Goal: Find contact information: Find contact information

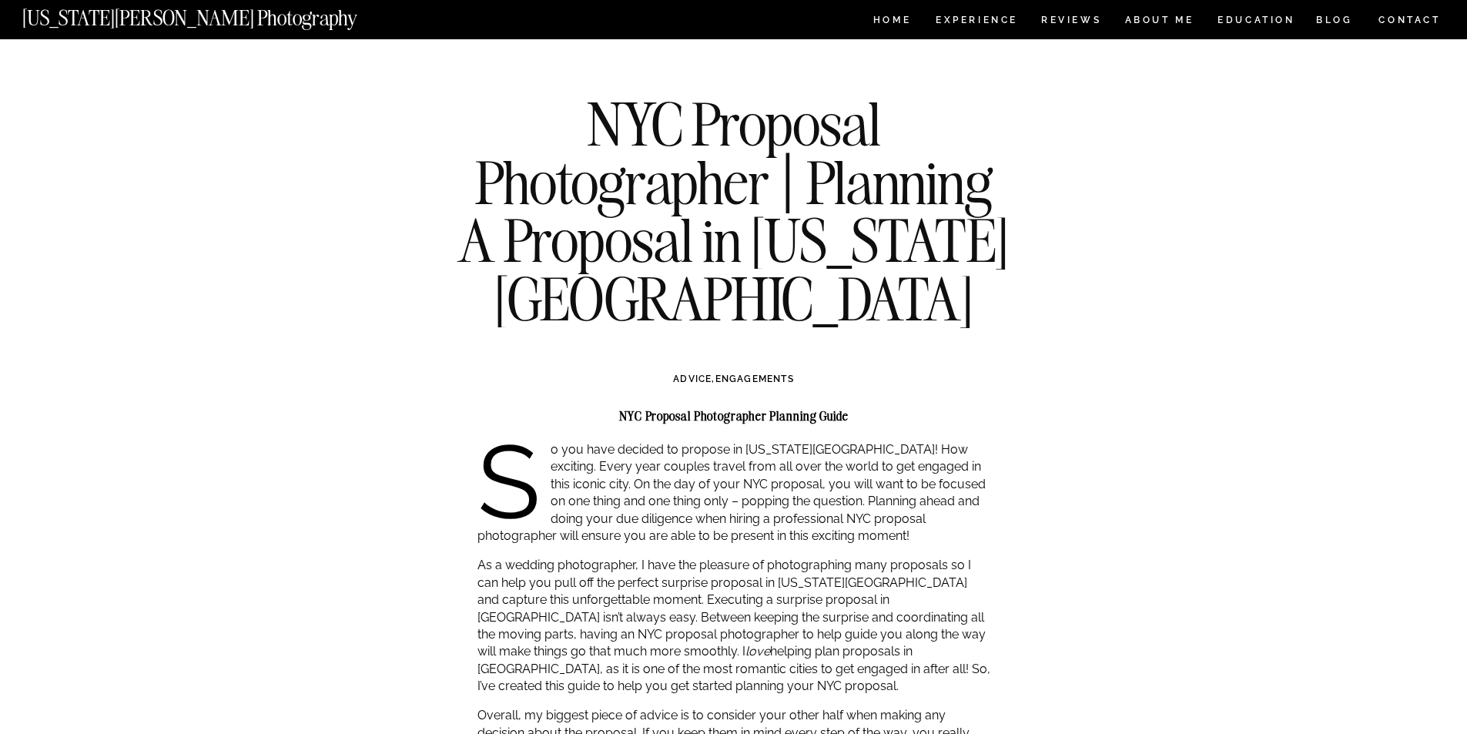
scroll to position [308, 0]
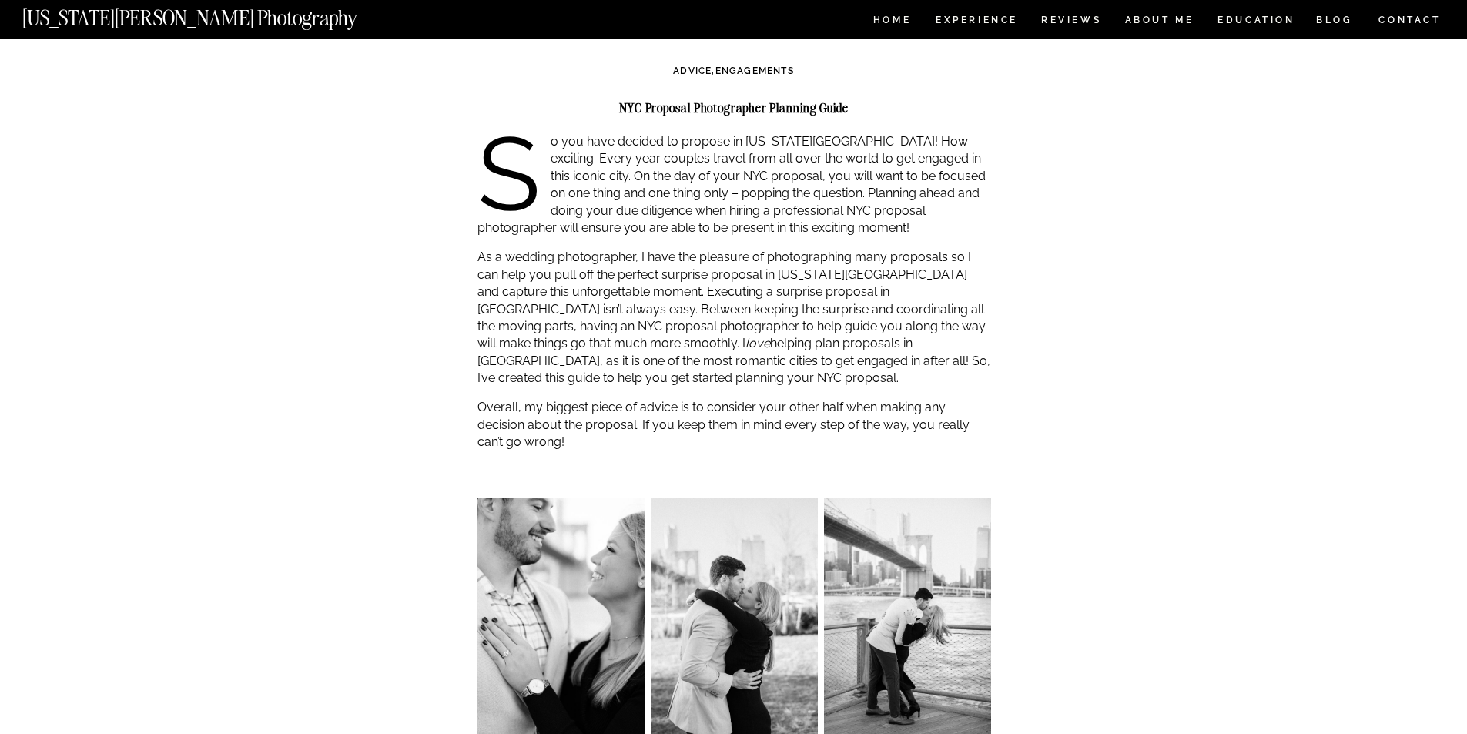
click at [605, 286] on p "As a wedding photographer, I have the pleasure of photographing many proposals …" at bounding box center [735, 318] width 514 height 138
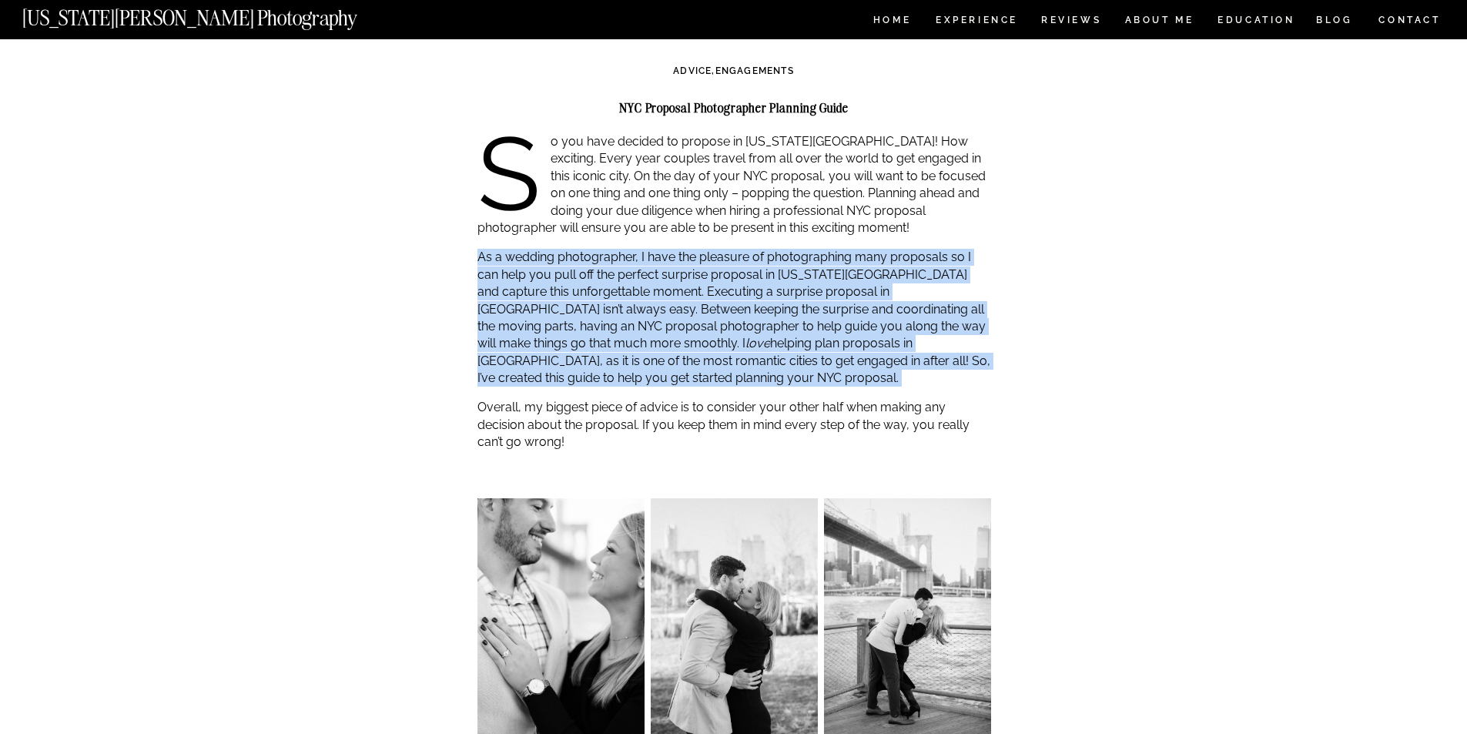
click at [606, 286] on p "As a wedding photographer, I have the pleasure of photographing many proposals …" at bounding box center [735, 318] width 514 height 138
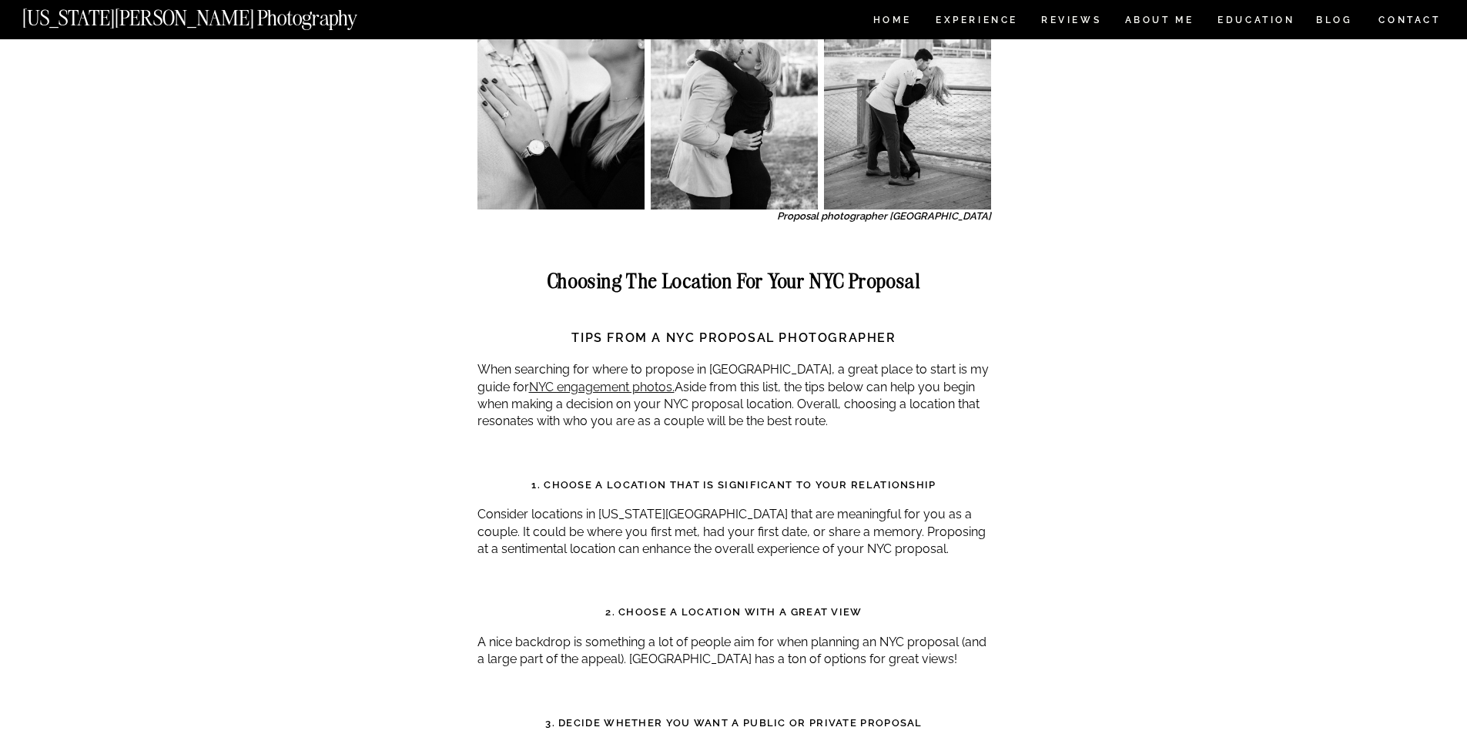
scroll to position [924, 0]
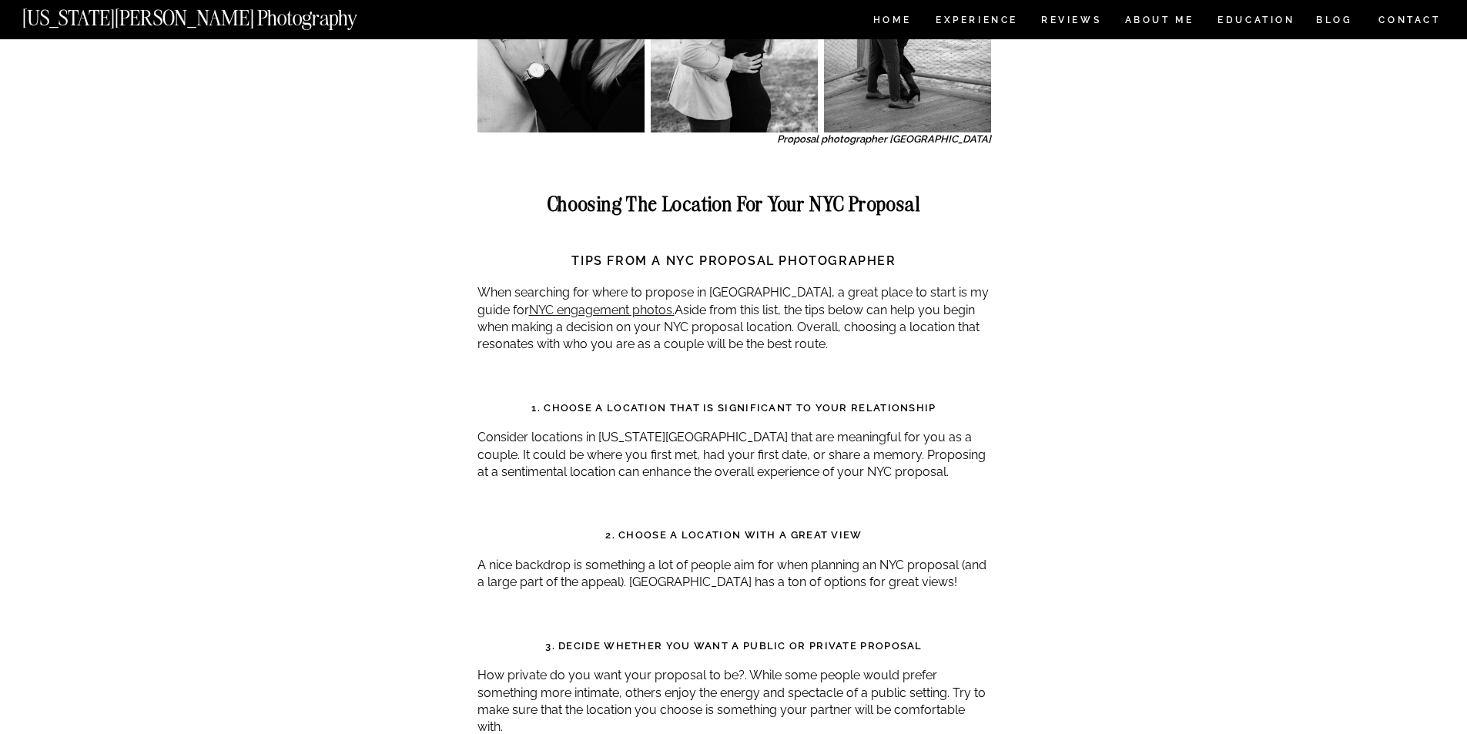
click at [722, 300] on p "When searching for where to propose in NYC, a great place to start is my guide …" at bounding box center [735, 318] width 514 height 69
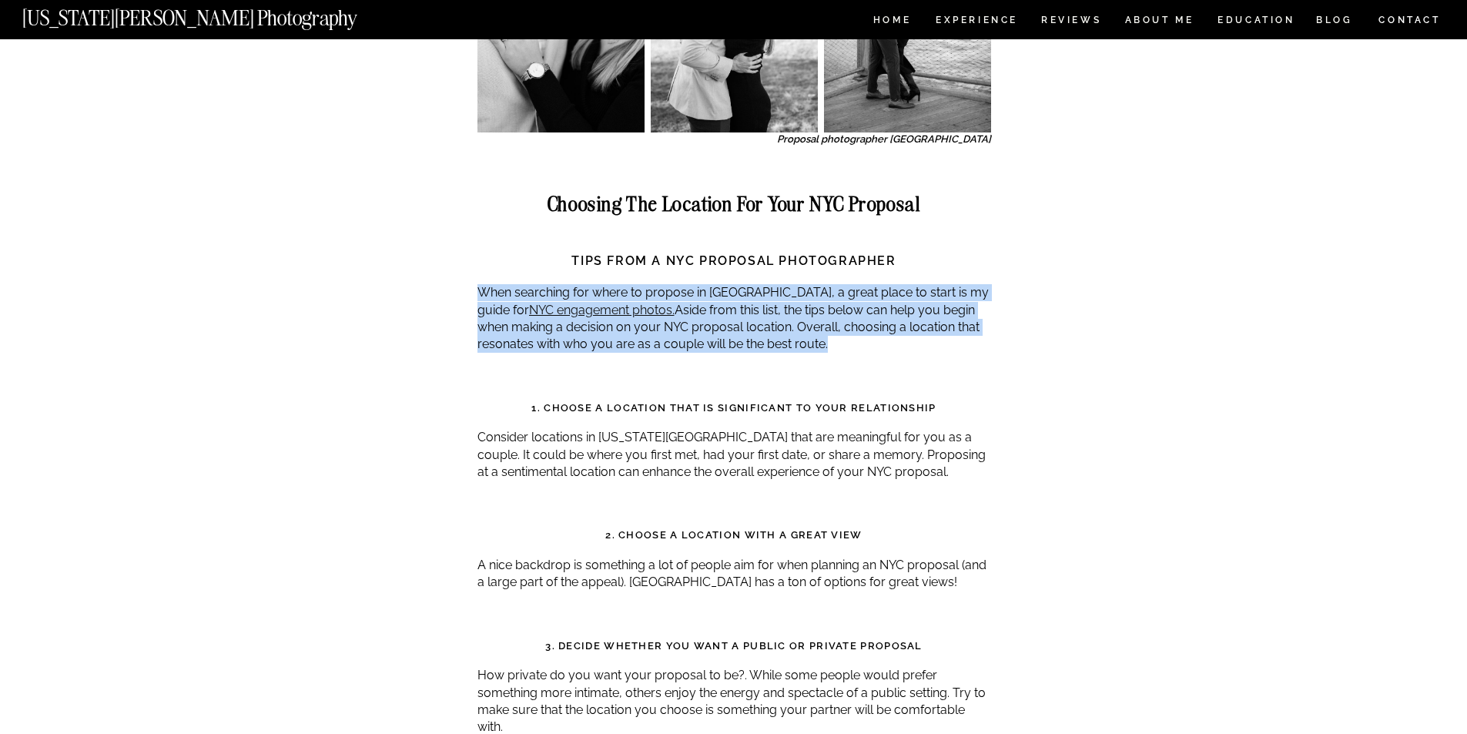
click at [722, 300] on p "When searching for where to propose in NYC, a great place to start is my guide …" at bounding box center [735, 318] width 514 height 69
click at [774, 351] on p "When searching for where to propose in NYC, a great place to start is my guide …" at bounding box center [735, 318] width 514 height 69
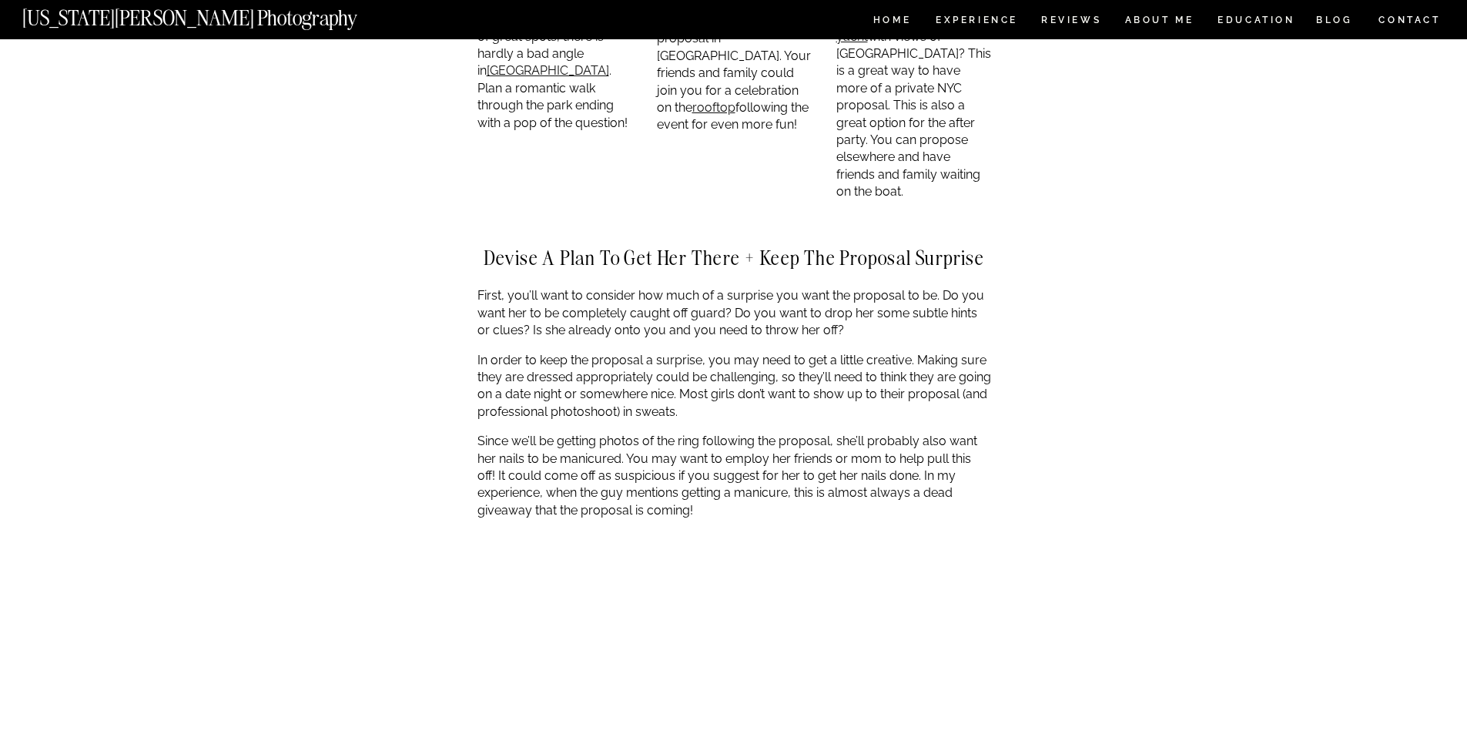
scroll to position [3081, 0]
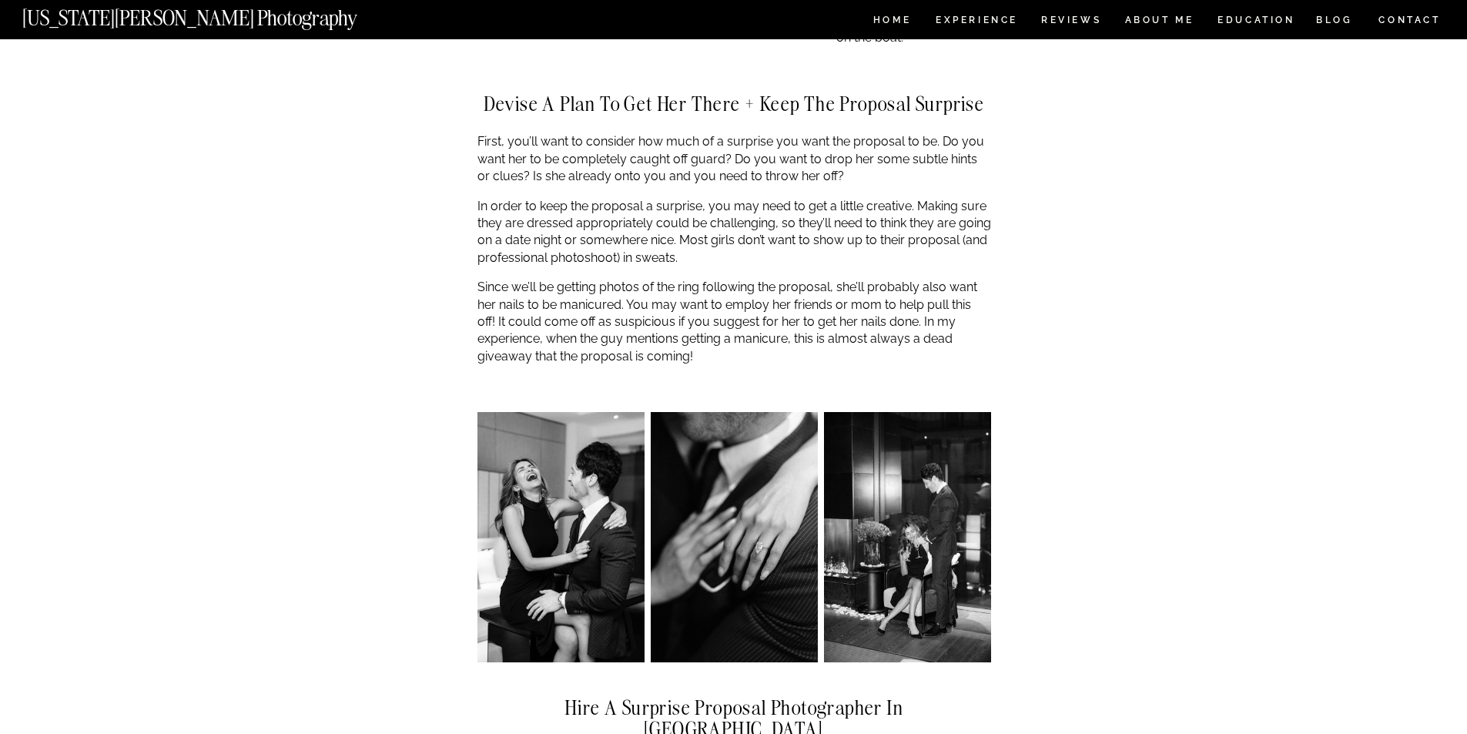
click at [568, 279] on p "Since we’ll be getting photos of the ring following the proposal, she’ll probab…" at bounding box center [735, 322] width 514 height 86
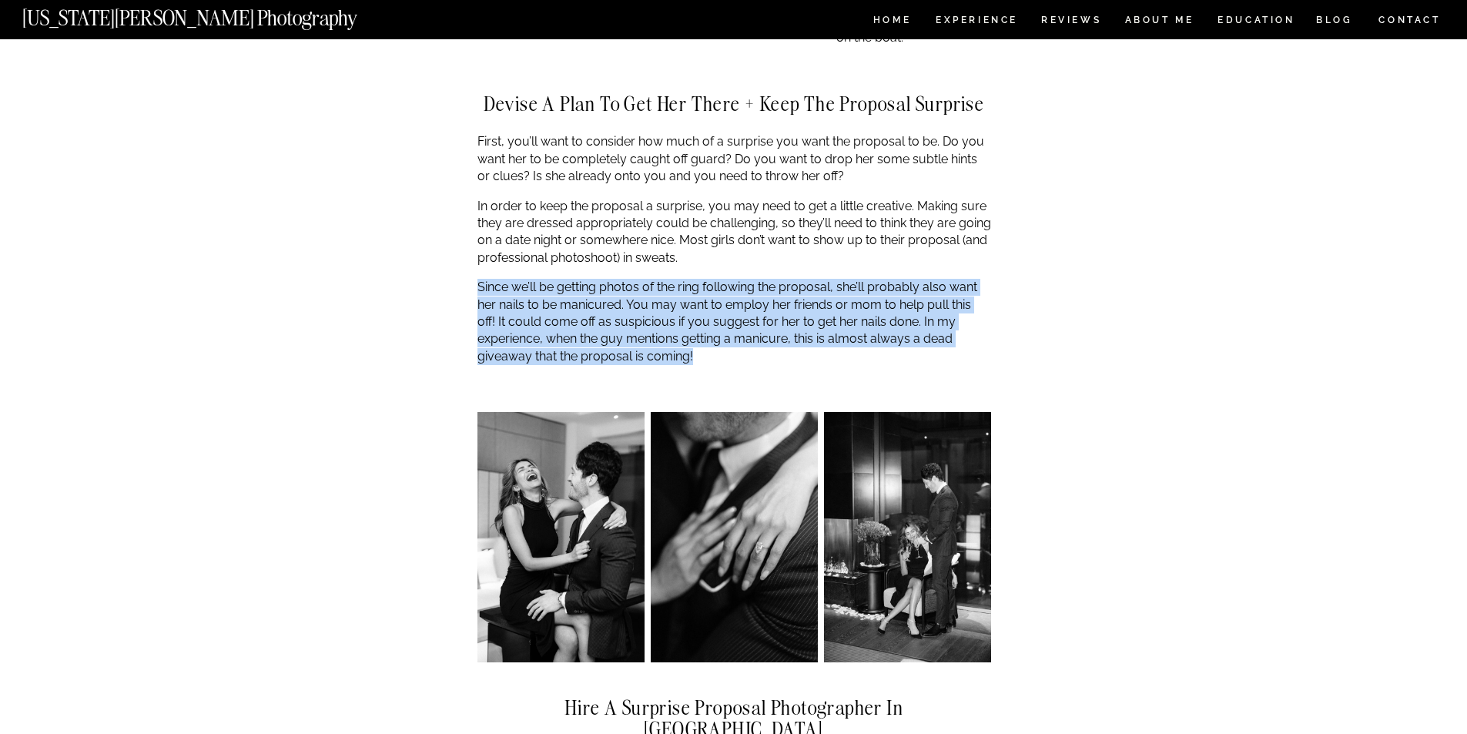
click at [568, 279] on p "Since we’ll be getting photos of the ring following the proposal, she’ll probab…" at bounding box center [735, 322] width 514 height 86
click at [746, 318] on p "Since we’ll be getting photos of the ring following the proposal, she’ll probab…" at bounding box center [735, 322] width 514 height 86
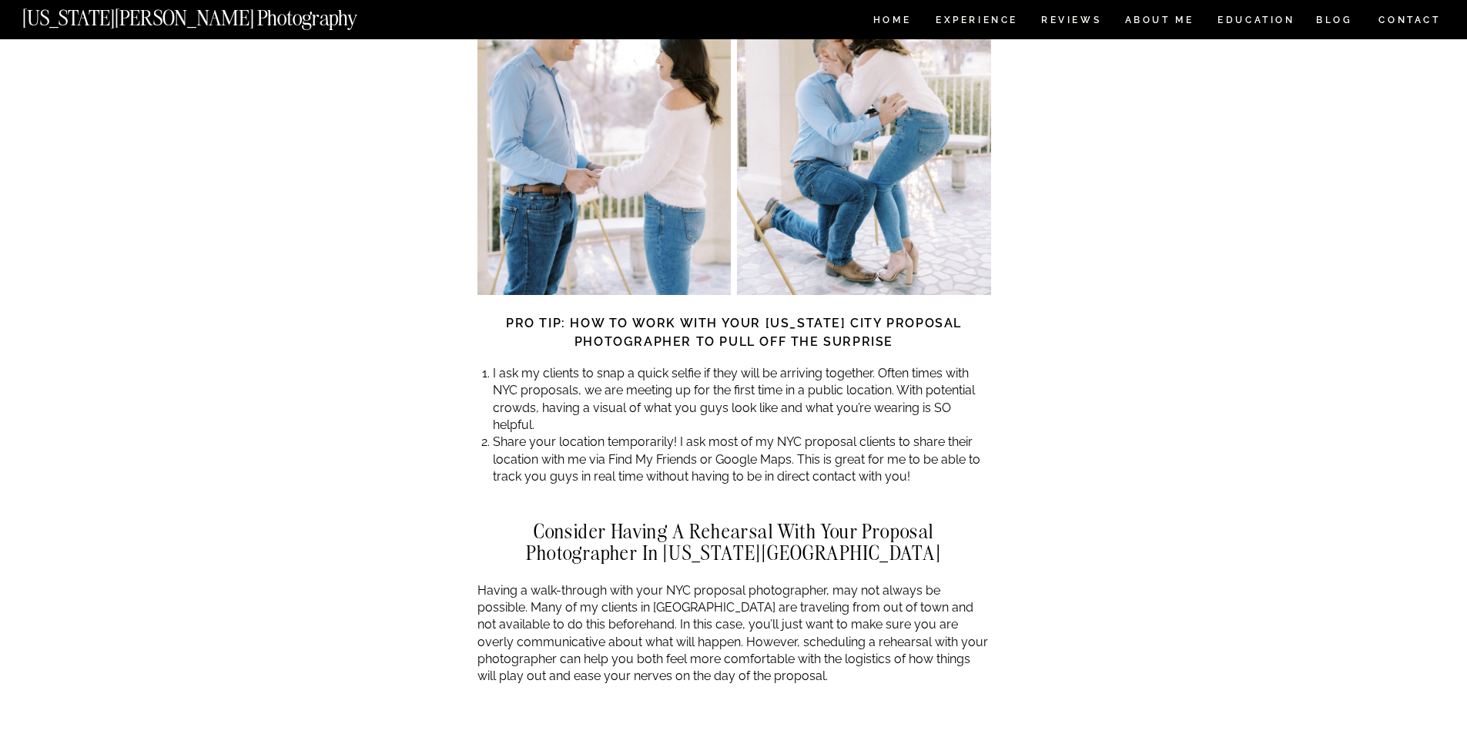
scroll to position [4236, 0]
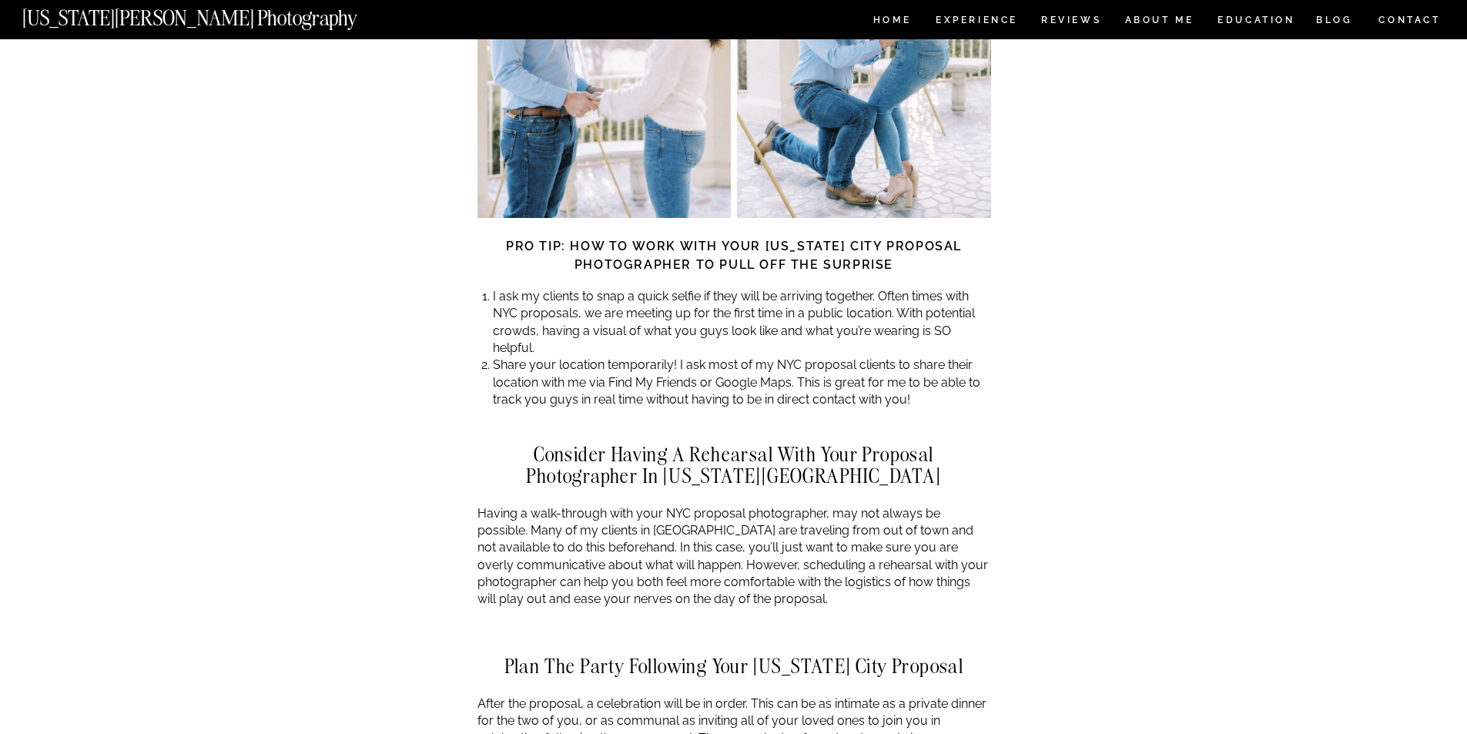
click at [610, 357] on li "Share your location temporarily! I ask most of my NYC proposal clients to share…" at bounding box center [742, 383] width 498 height 52
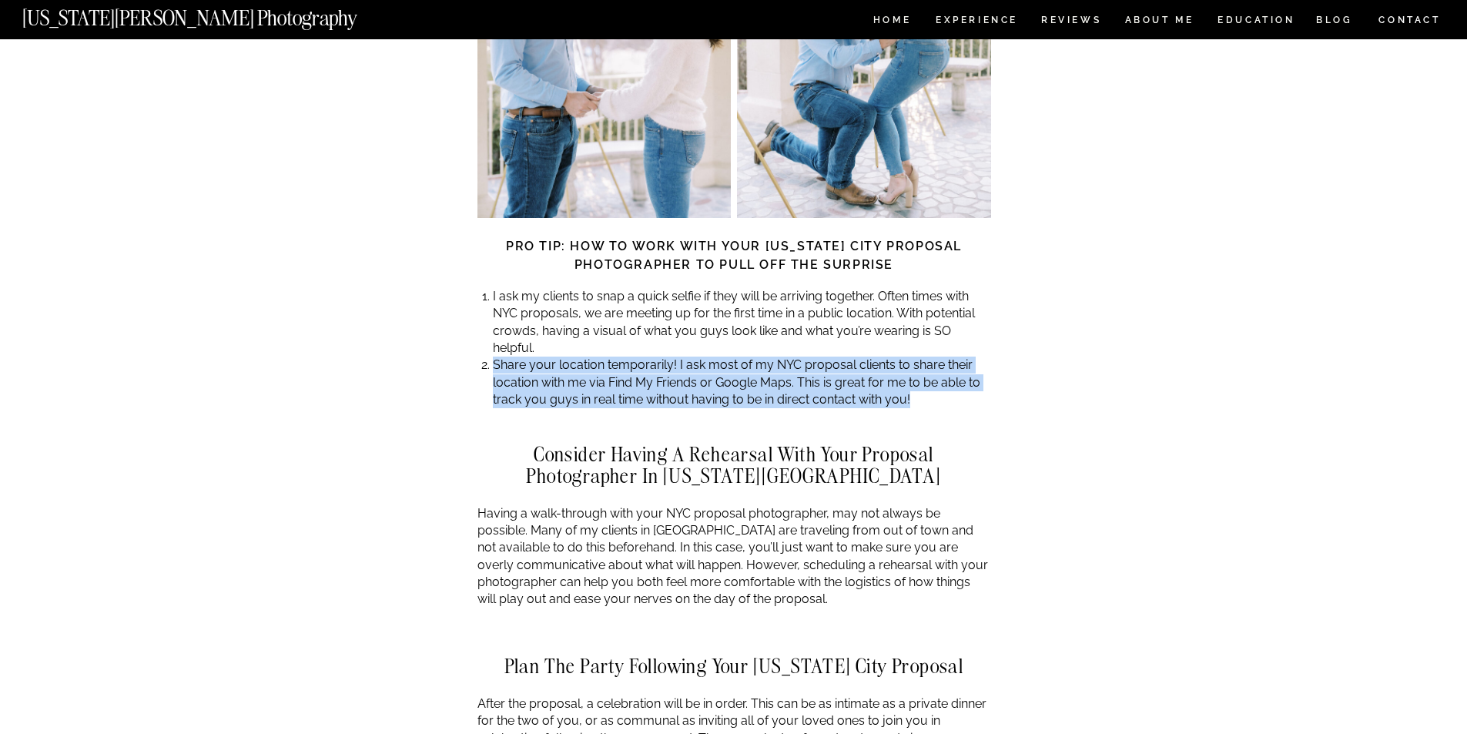
click at [610, 357] on li "Share your location temporarily! I ask most of my NYC proposal clients to share…" at bounding box center [742, 383] width 498 height 52
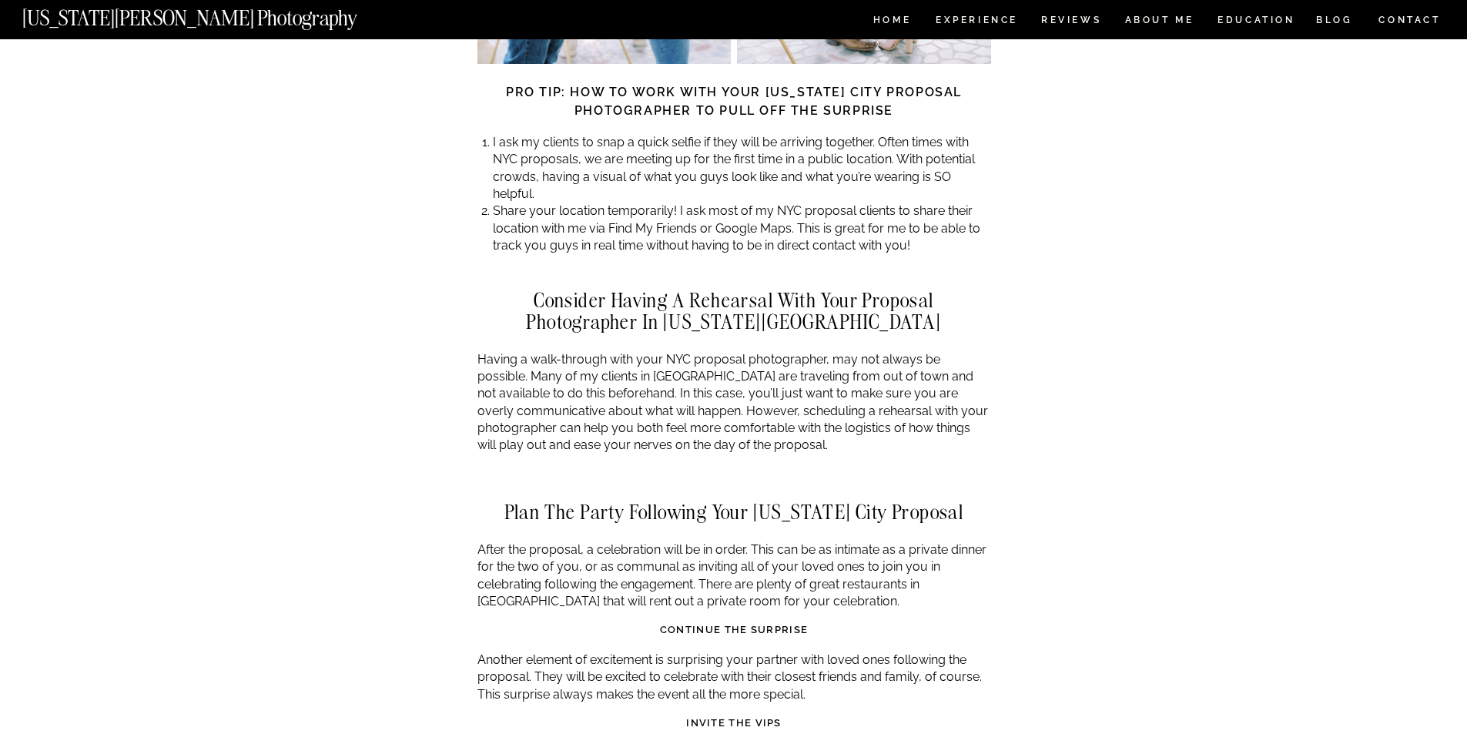
click at [642, 351] on p "Having a walk-through with your NYC proposal photographer, may not always be po…" at bounding box center [735, 402] width 514 height 103
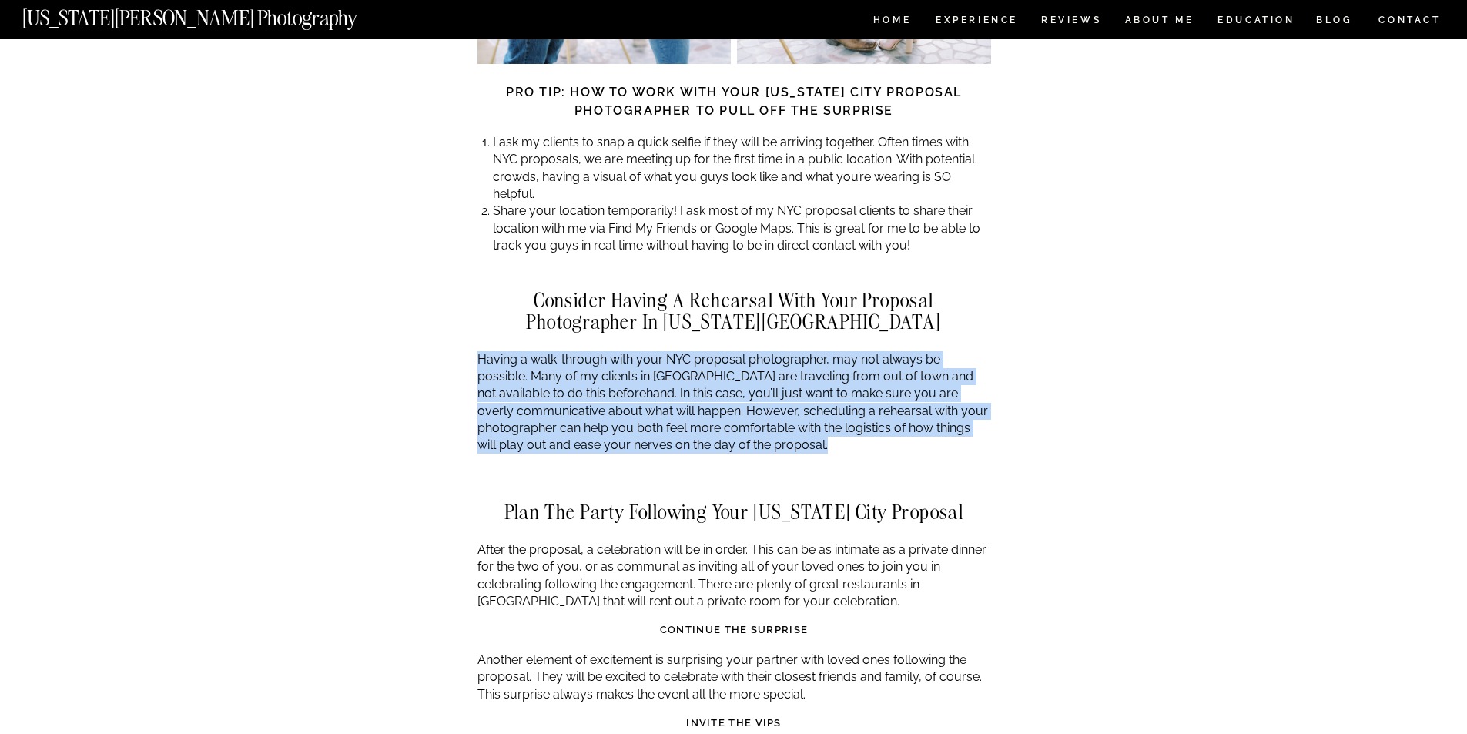
click at [642, 351] on p "Having a walk-through with your NYC proposal photographer, may not always be po…" at bounding box center [735, 402] width 514 height 103
click at [722, 357] on p "Having a walk-through with your NYC proposal photographer, may not always be po…" at bounding box center [735, 402] width 514 height 103
click at [679, 351] on p "Having a walk-through with your NYC proposal photographer, may not always be po…" at bounding box center [735, 402] width 514 height 103
click at [666, 467] on div at bounding box center [735, 484] width 514 height 35
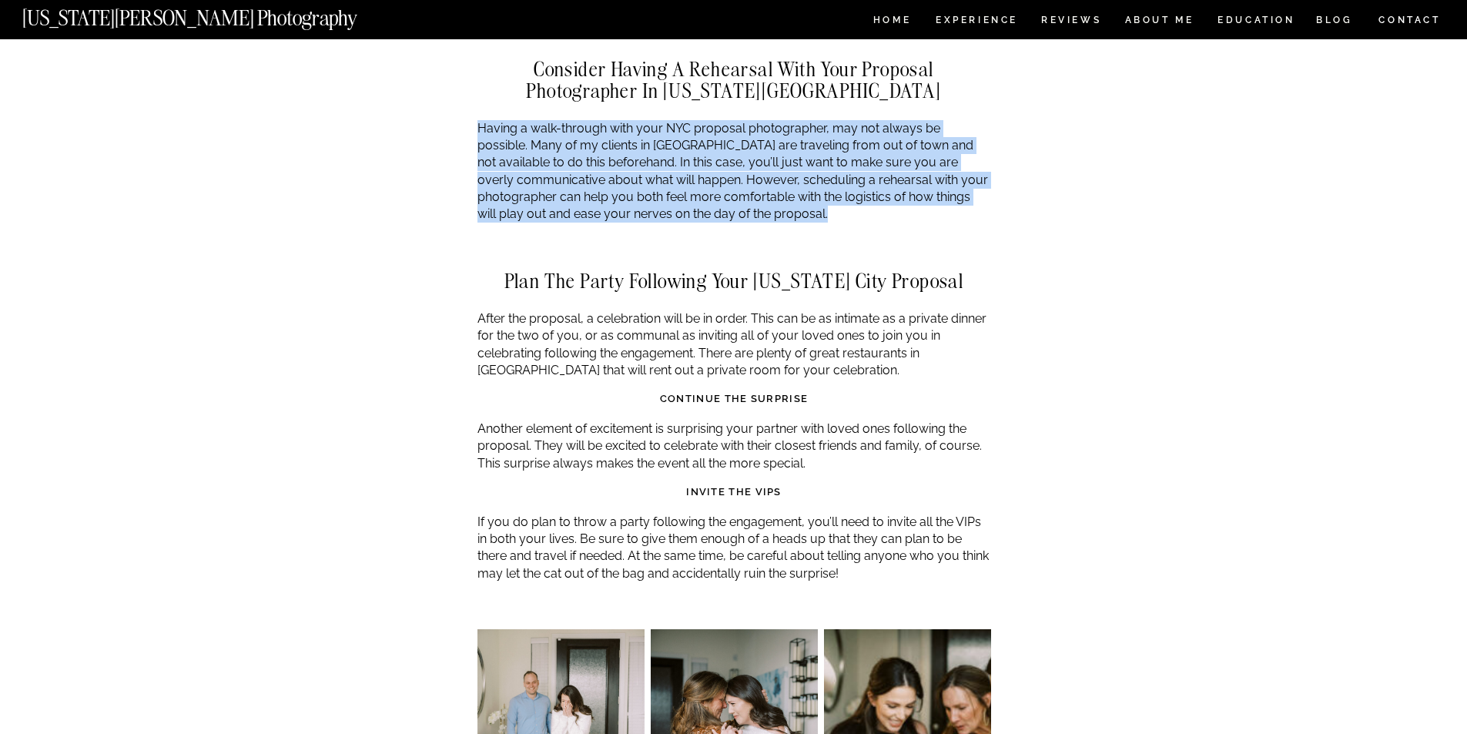
scroll to position [4698, 0]
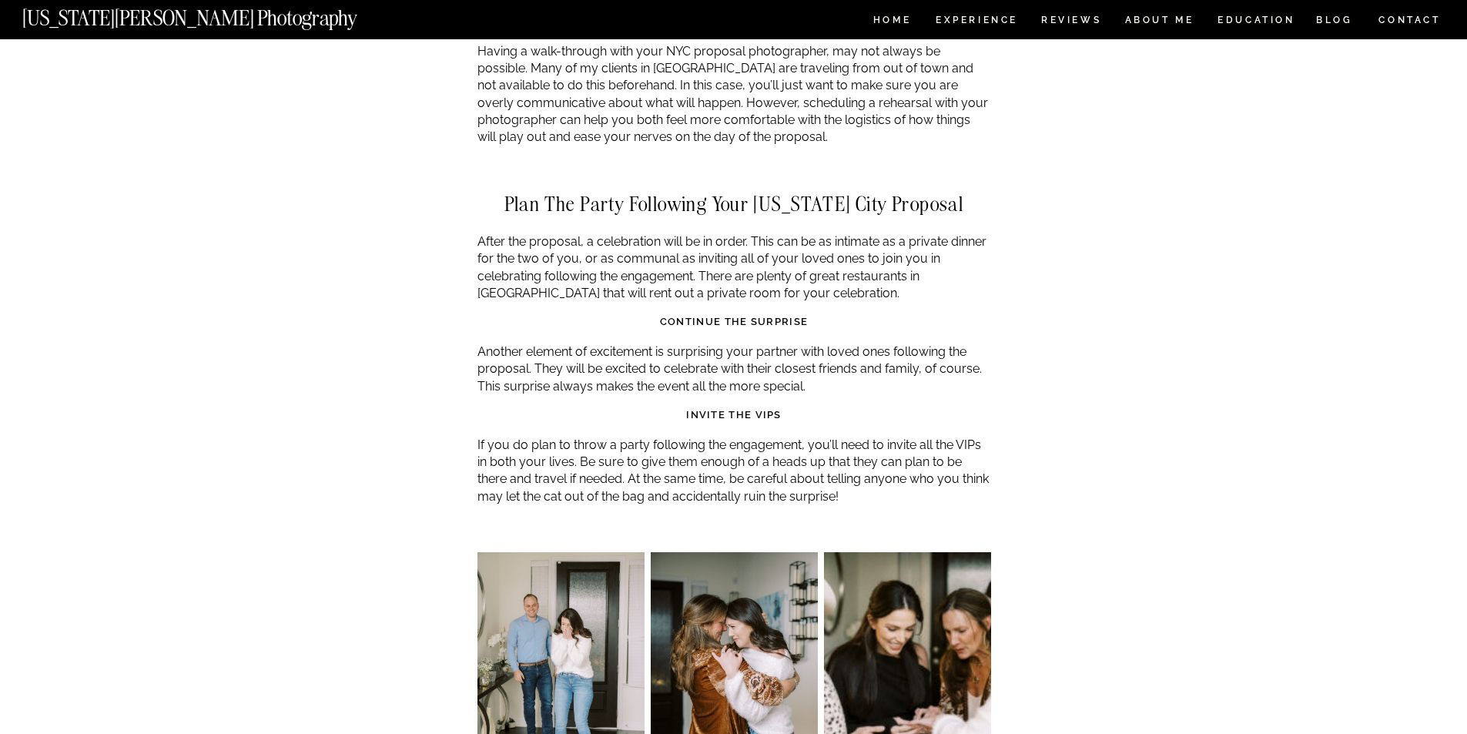
click at [745, 344] on p "Another element of excitement is surprising your partner with loved ones follow…" at bounding box center [735, 370] width 514 height 52
click at [729, 437] on p "If you do plan to throw a party following the engagement, you’ll need to invite…" at bounding box center [735, 471] width 514 height 69
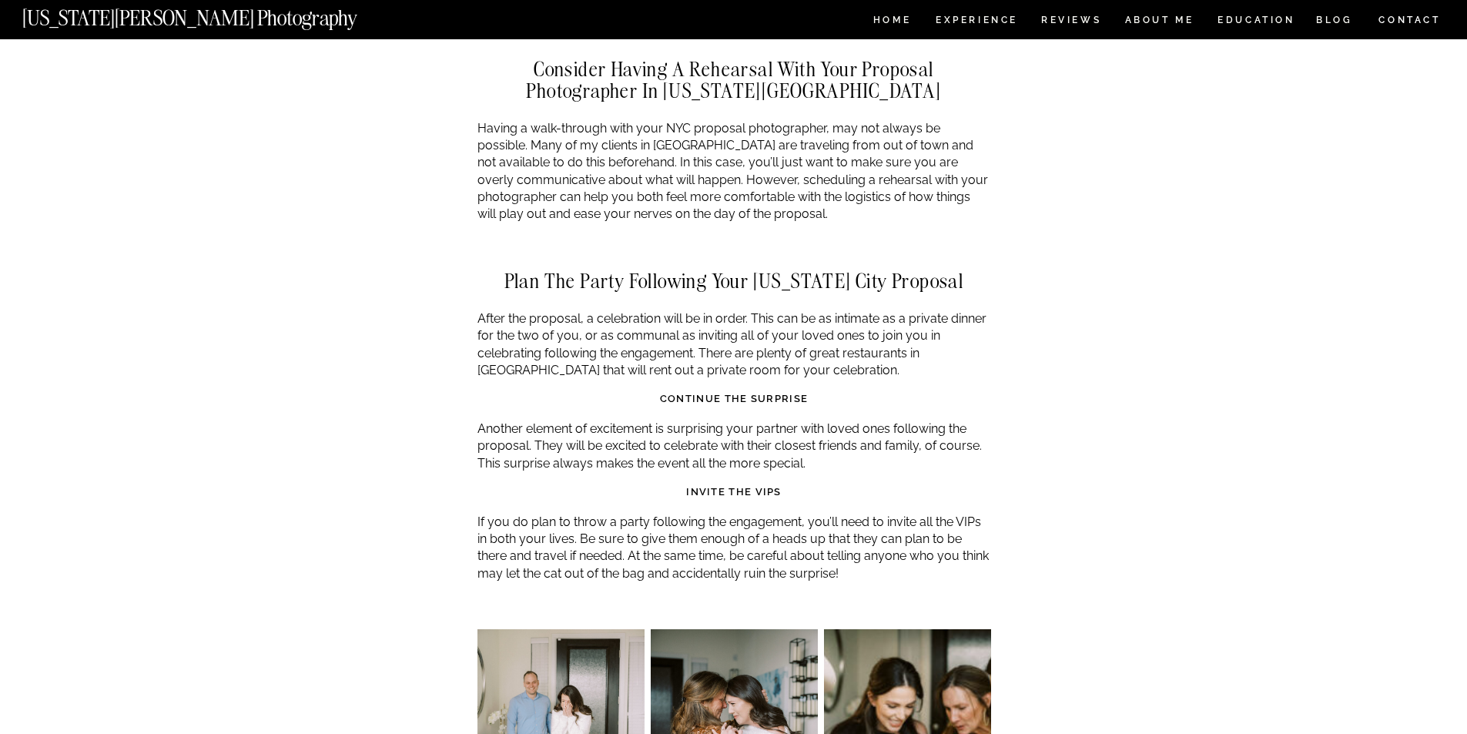
scroll to position [3928, 0]
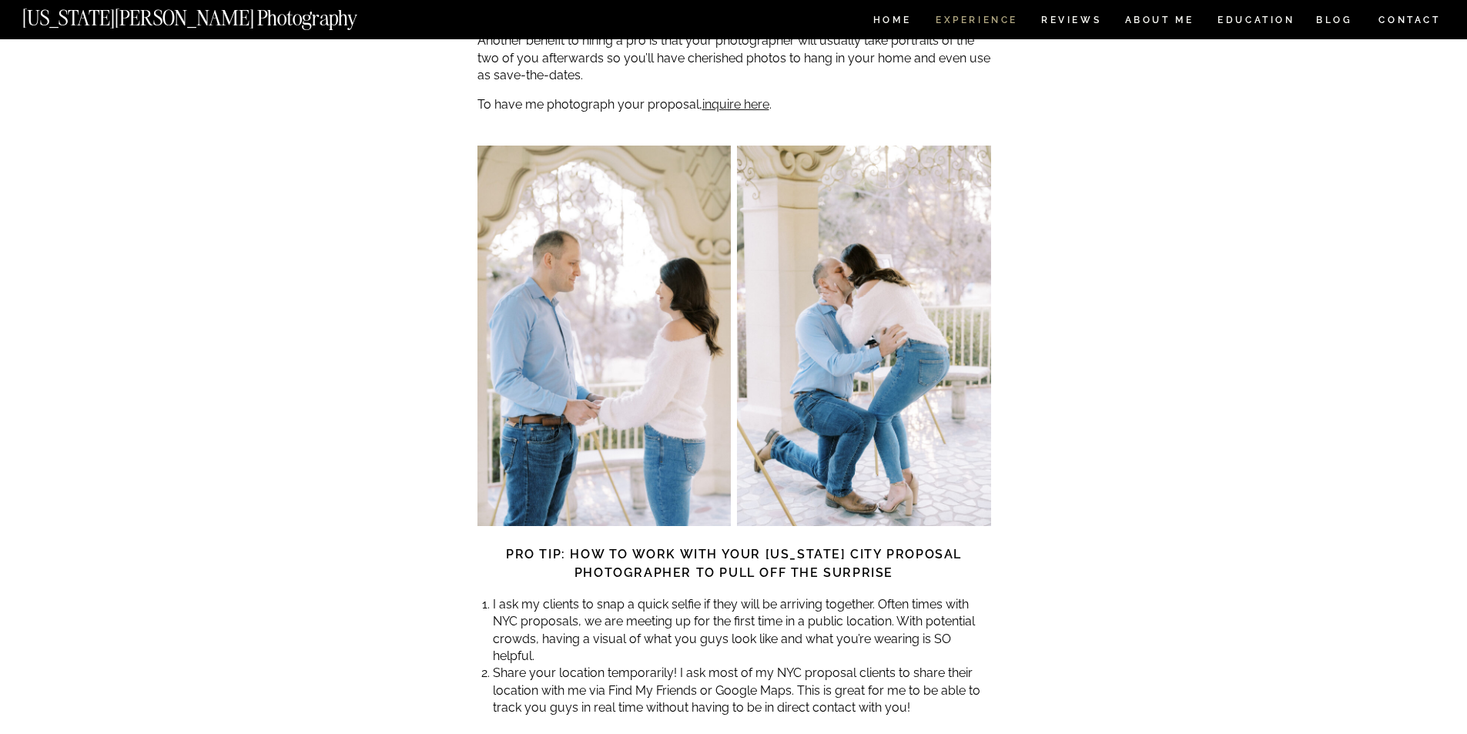
click at [997, 21] on nav "Experience" at bounding box center [976, 21] width 81 height 13
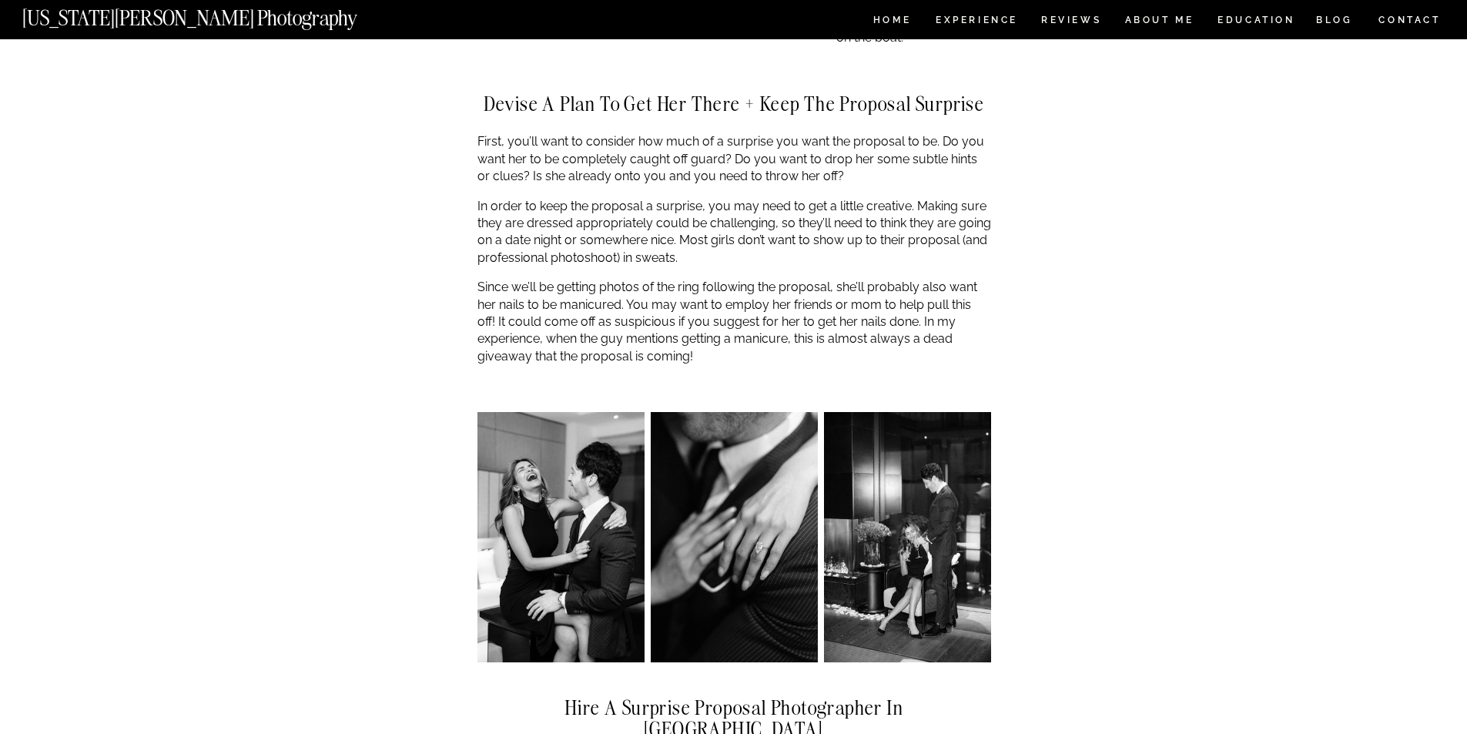
scroll to position [3466, 0]
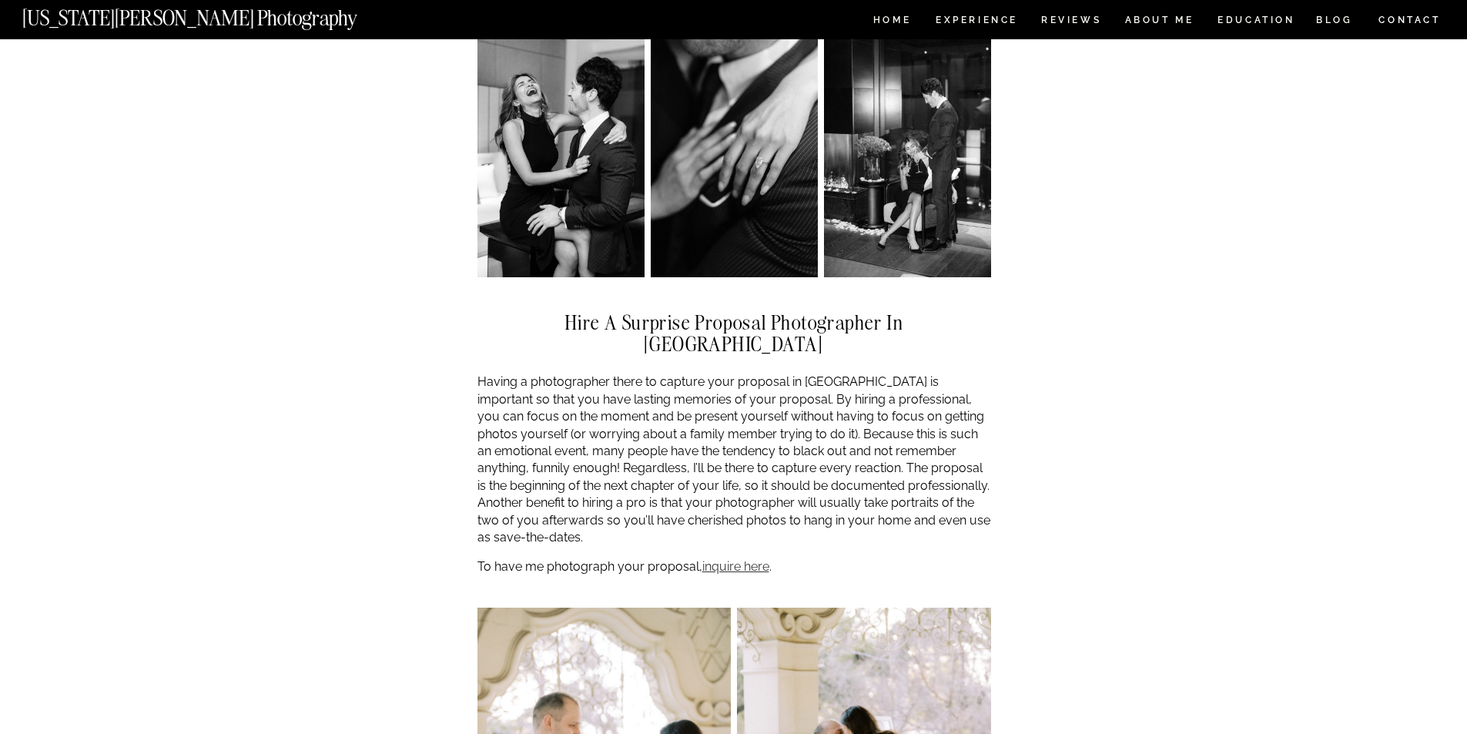
click at [730, 559] on link "inquire here" at bounding box center [735, 566] width 67 height 15
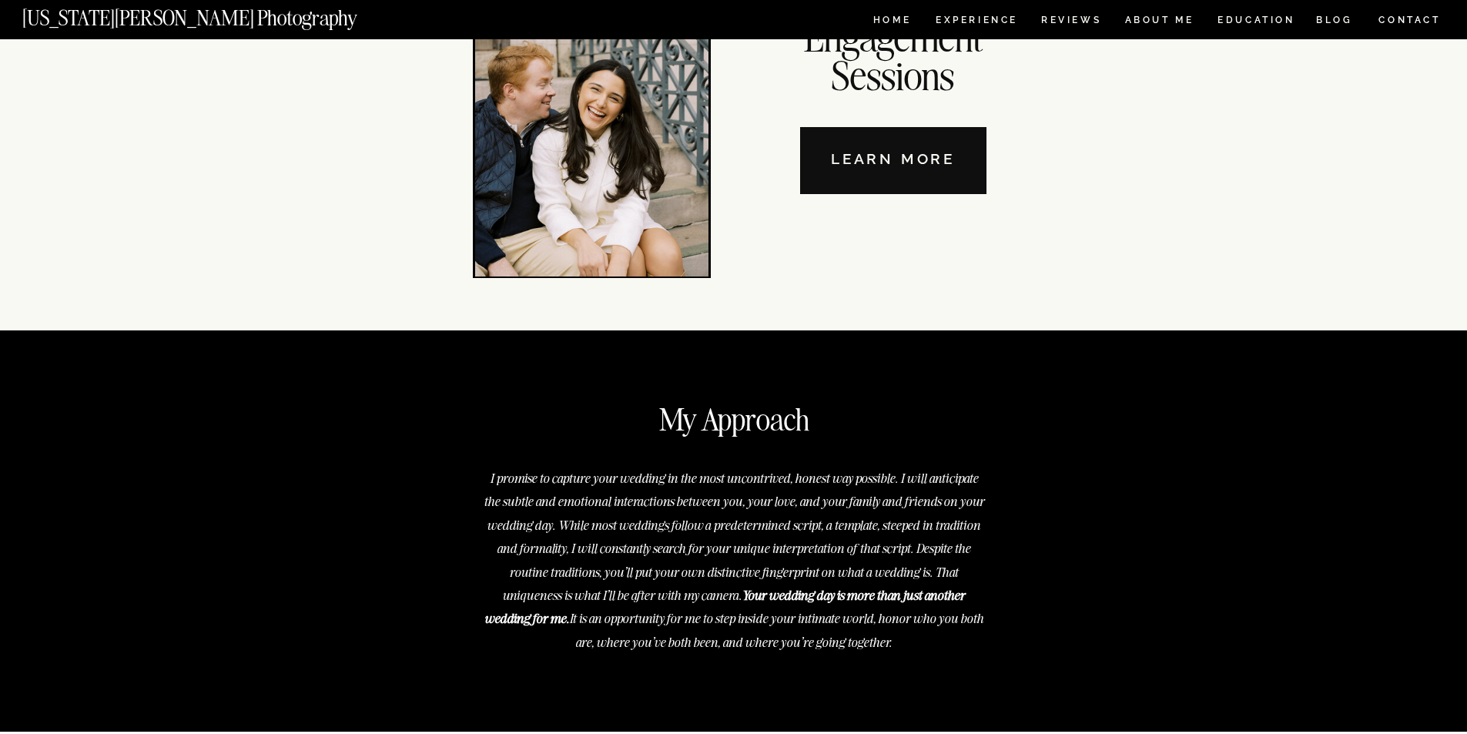
scroll to position [5160, 0]
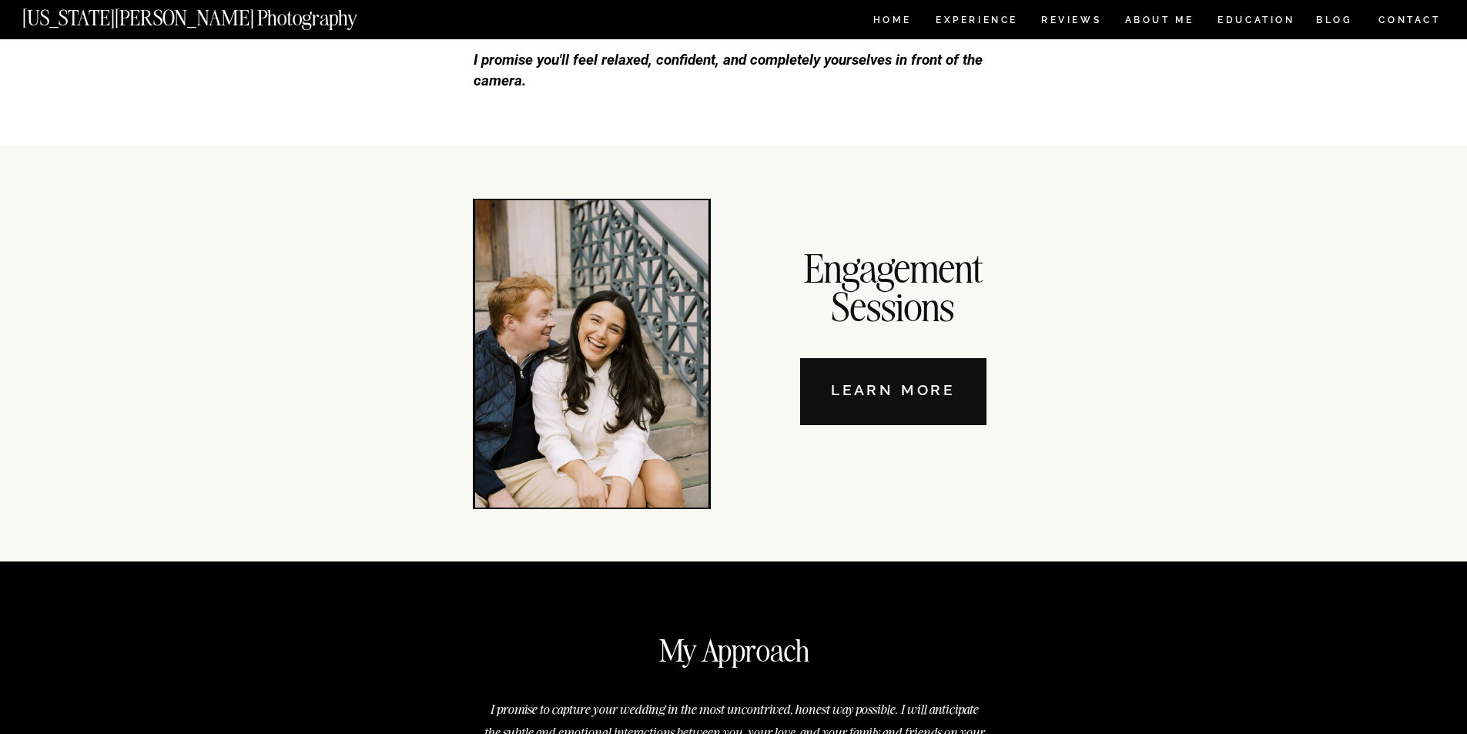
click at [917, 384] on nav "Learn More" at bounding box center [893, 391] width 186 height 67
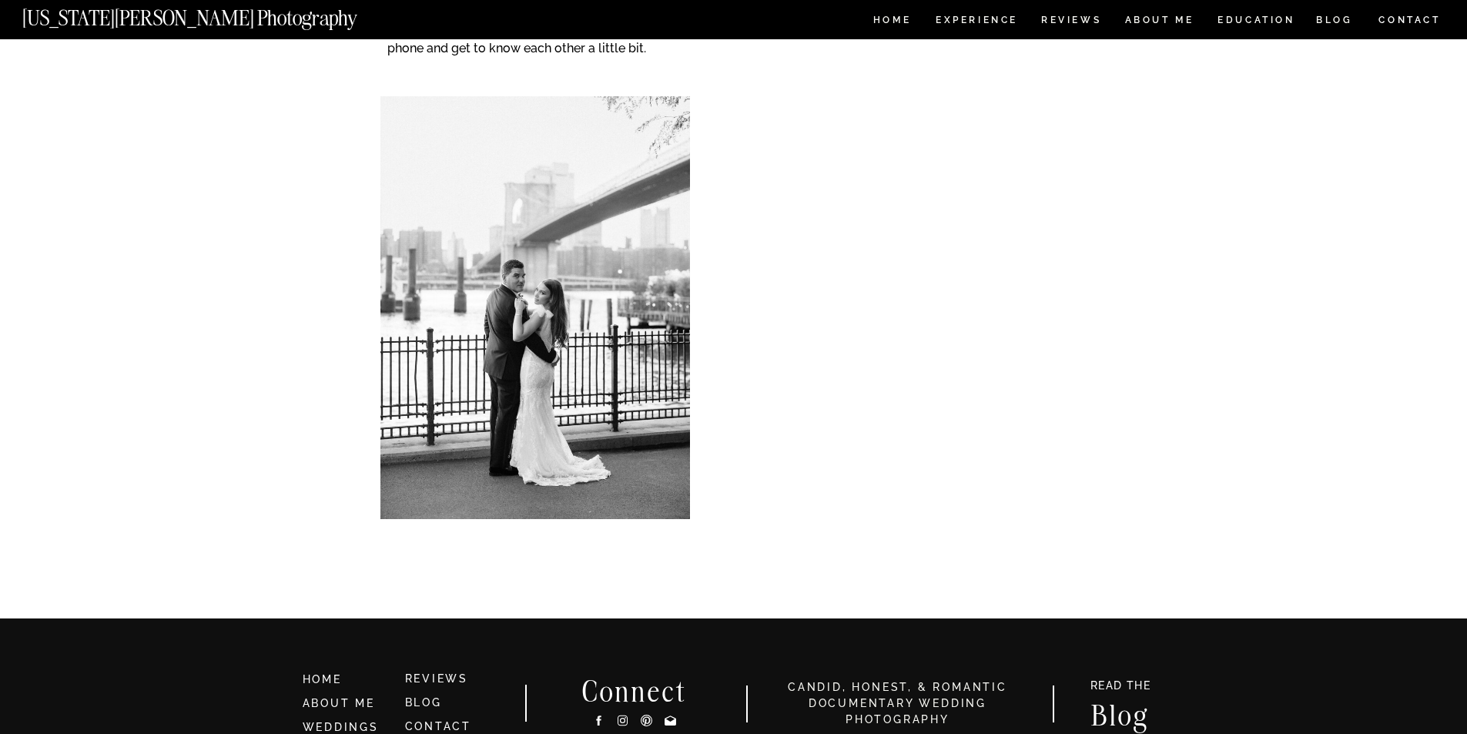
scroll to position [4315, 0]
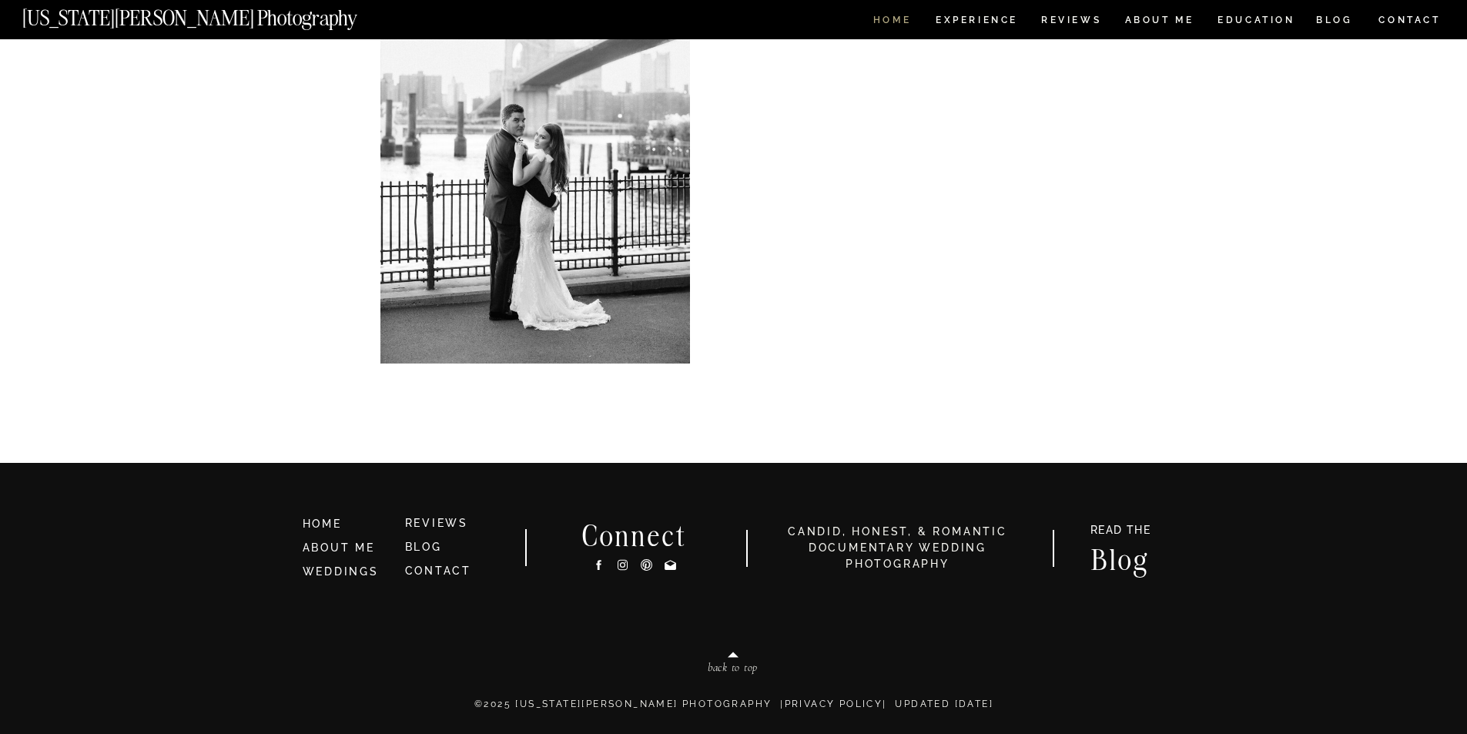
click at [904, 18] on nav "HOME" at bounding box center [892, 21] width 44 height 13
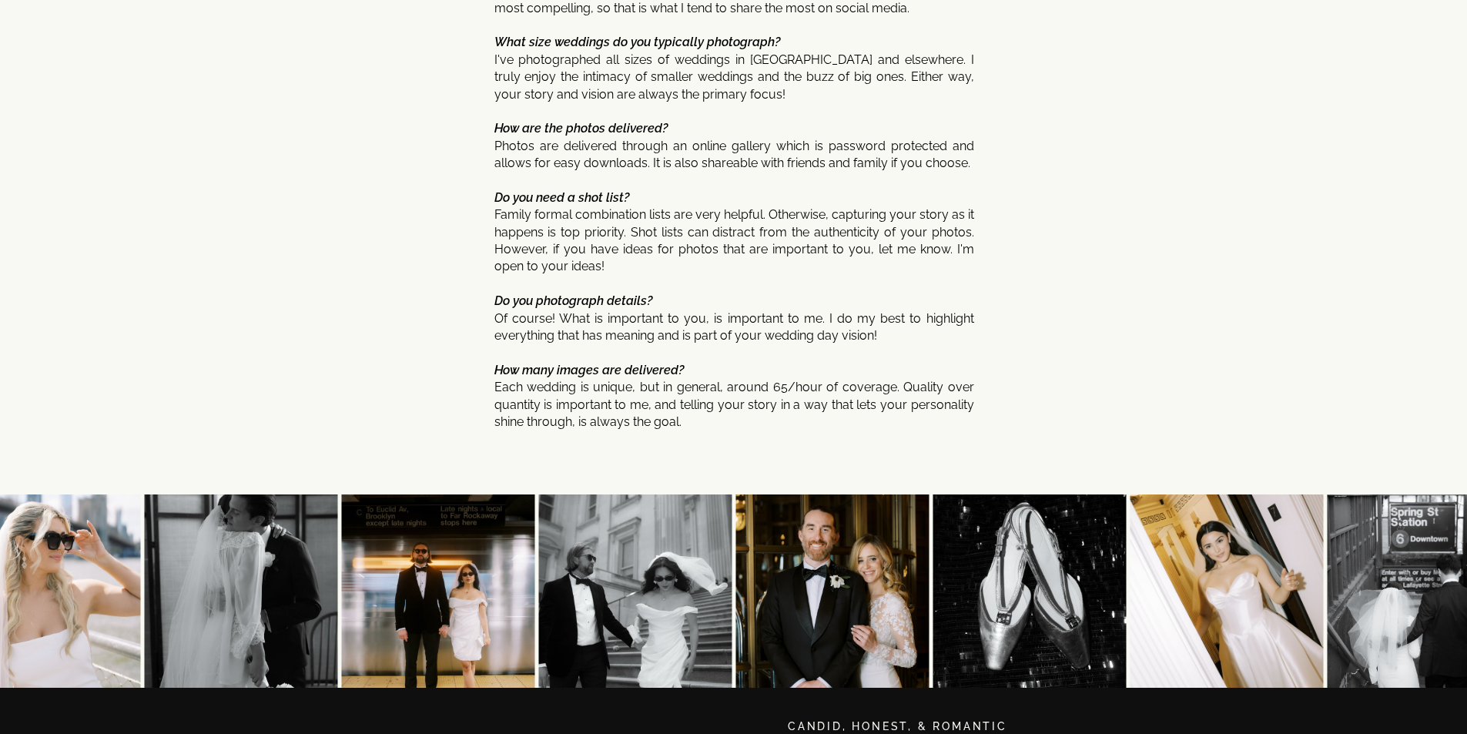
scroll to position [8158, 0]
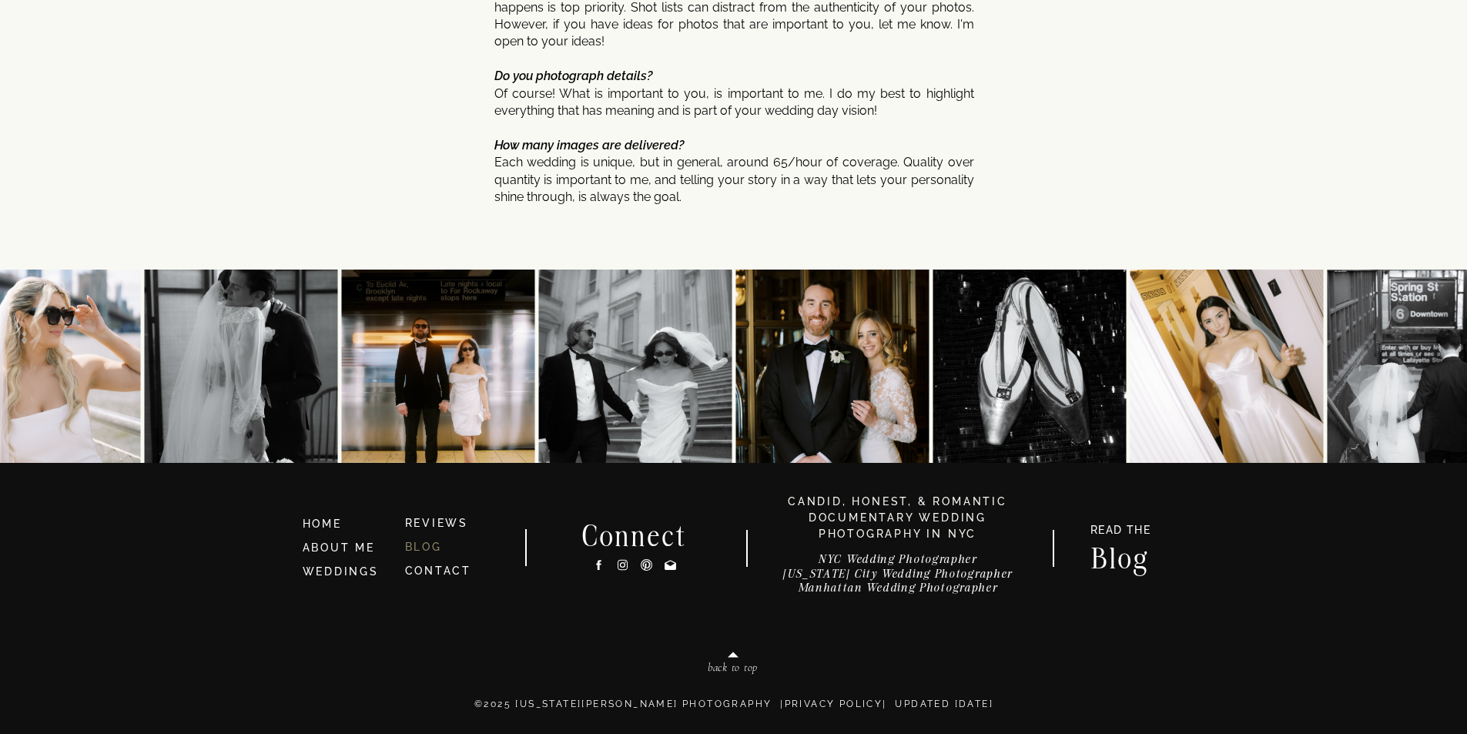
click at [437, 548] on link "BLOG" at bounding box center [423, 547] width 37 height 12
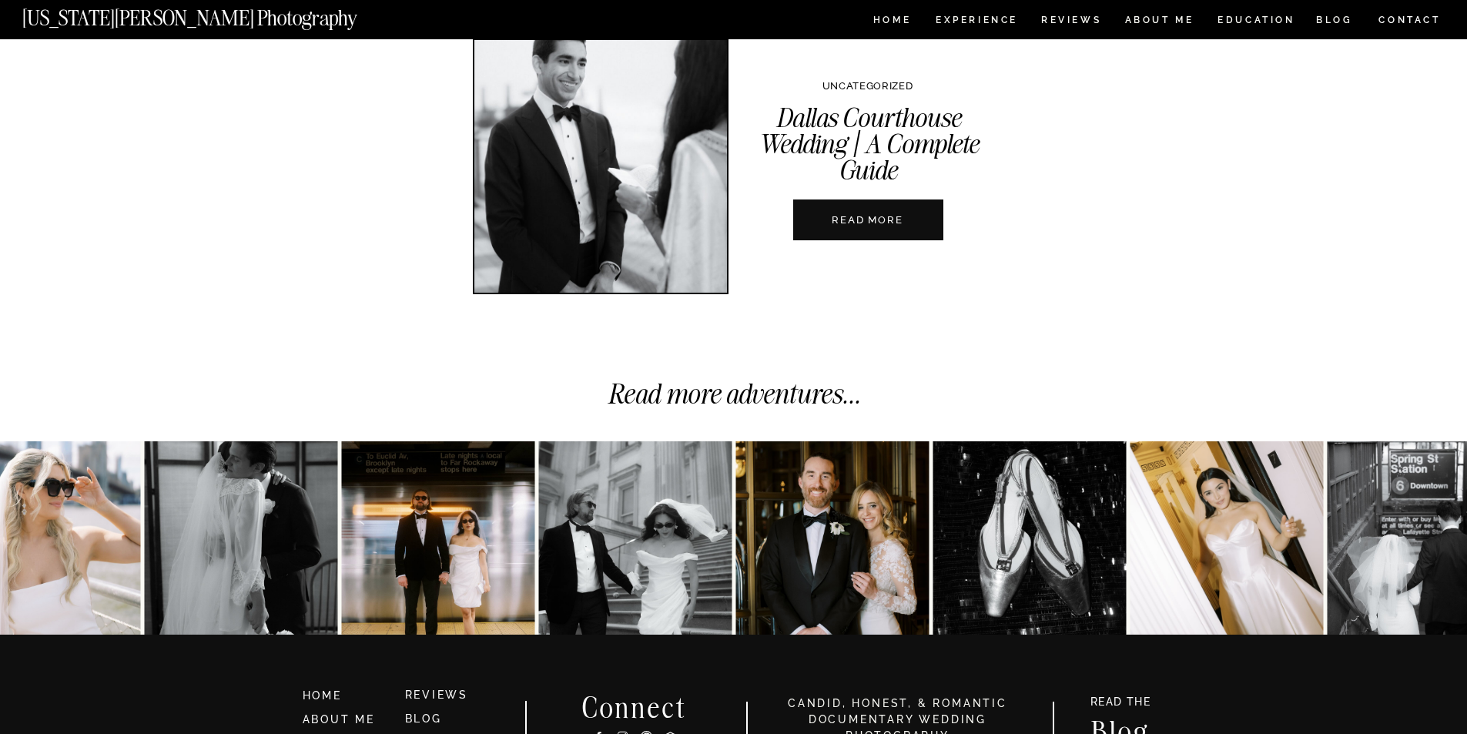
scroll to position [5622, 0]
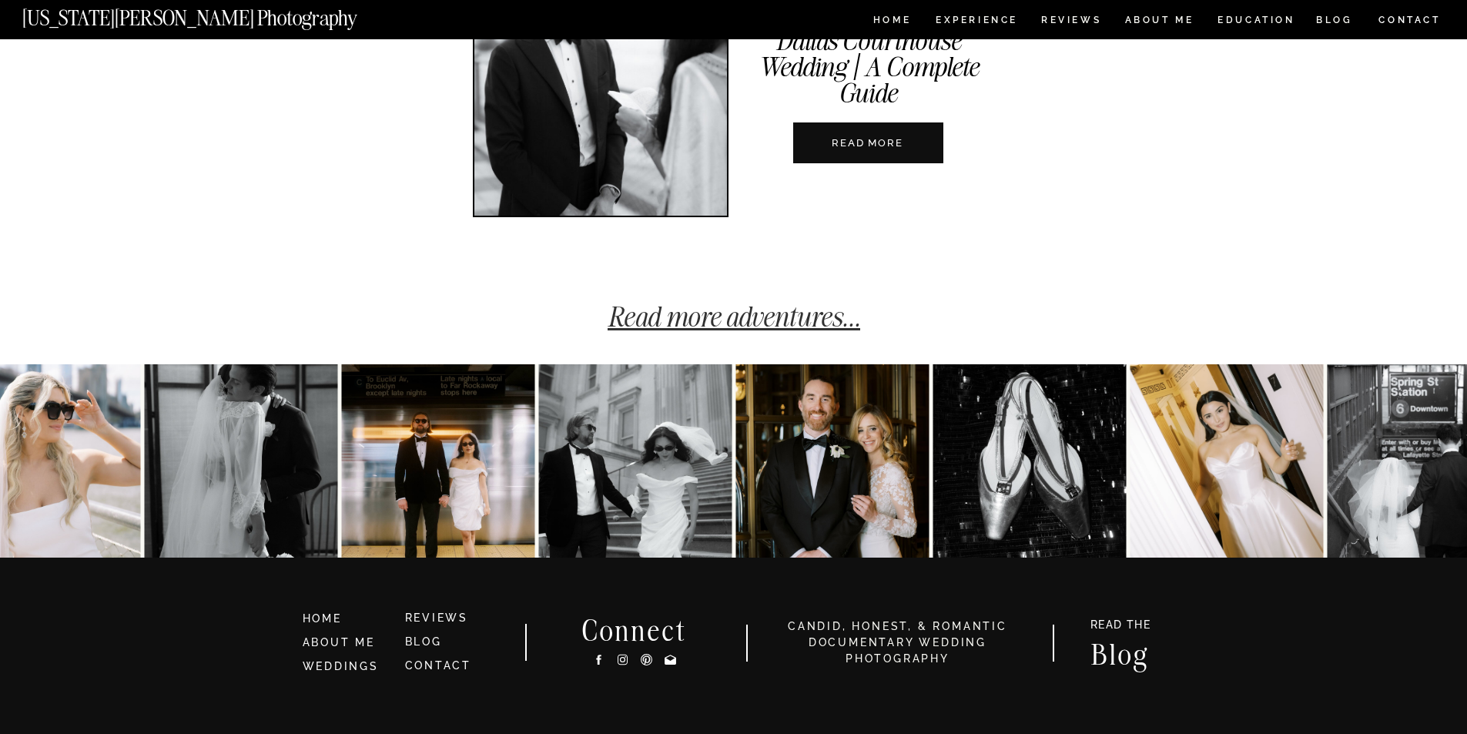
click at [781, 320] on link "Read more adventures..." at bounding box center [734, 317] width 253 height 34
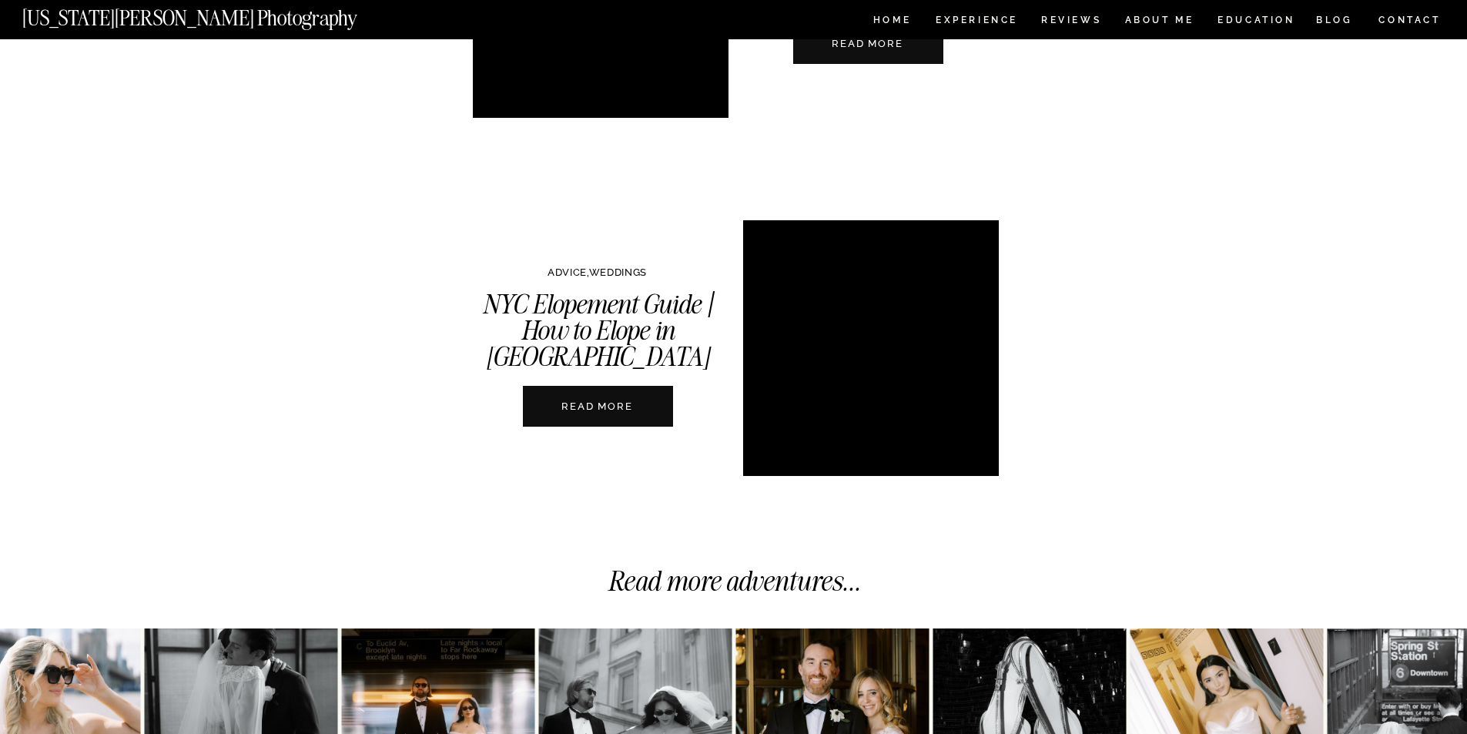
scroll to position [3902, 0]
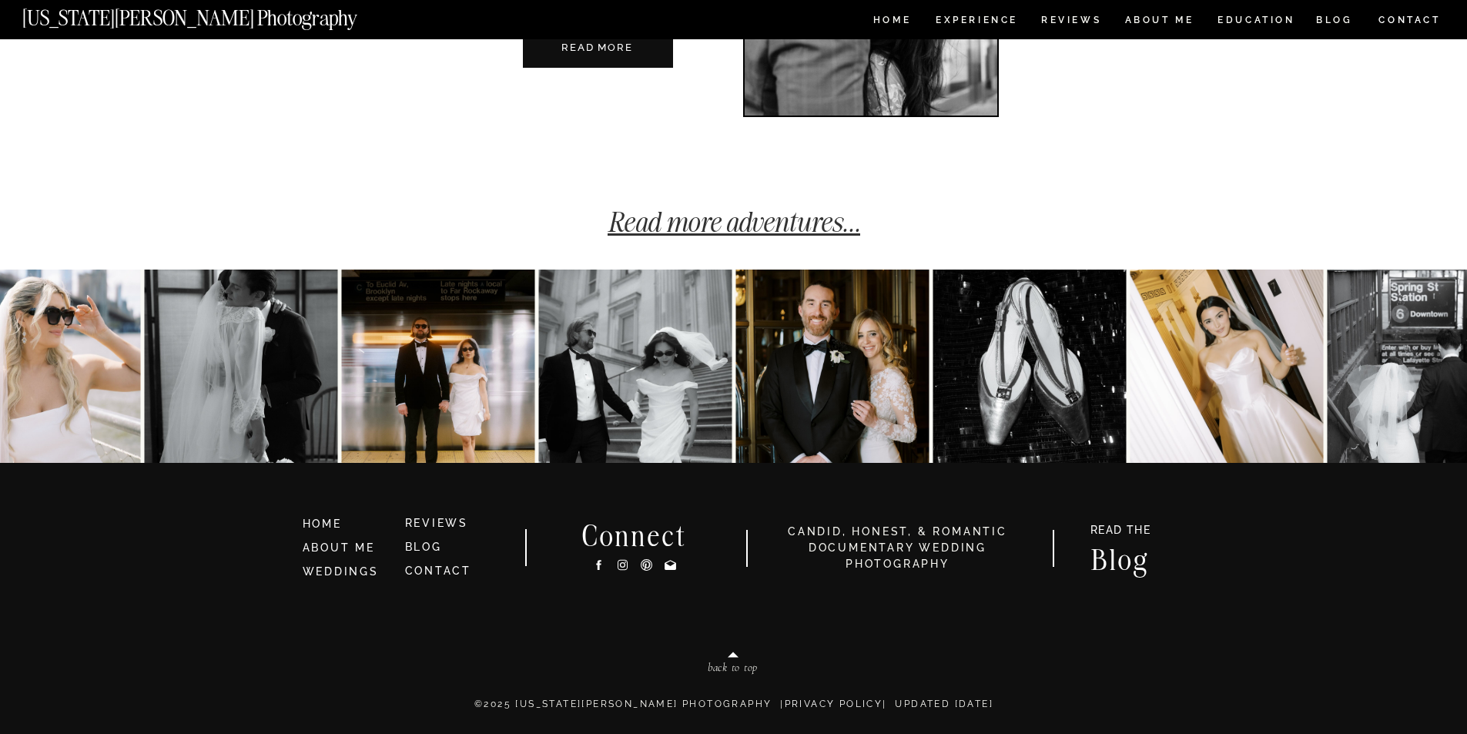
click at [774, 226] on link "Read more adventures..." at bounding box center [734, 222] width 253 height 34
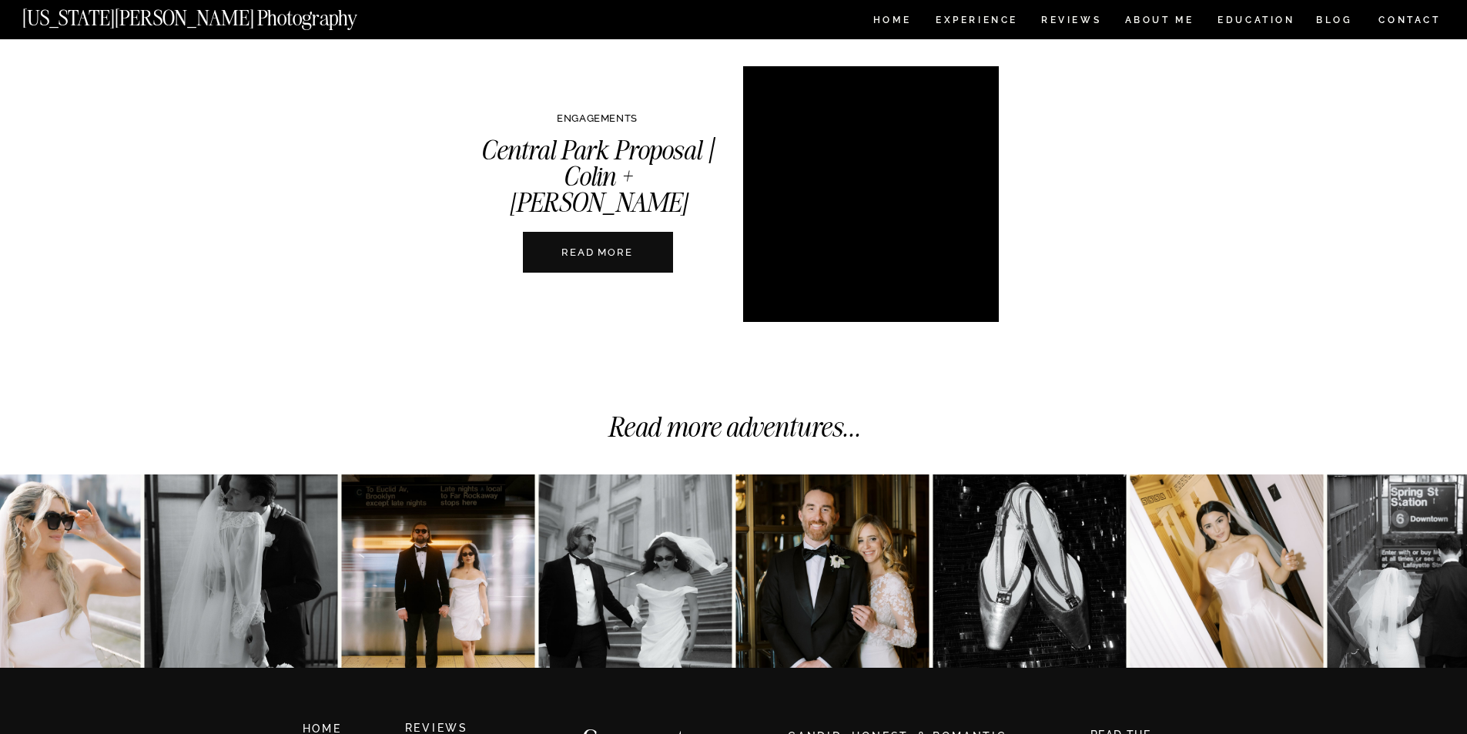
scroll to position [3902, 0]
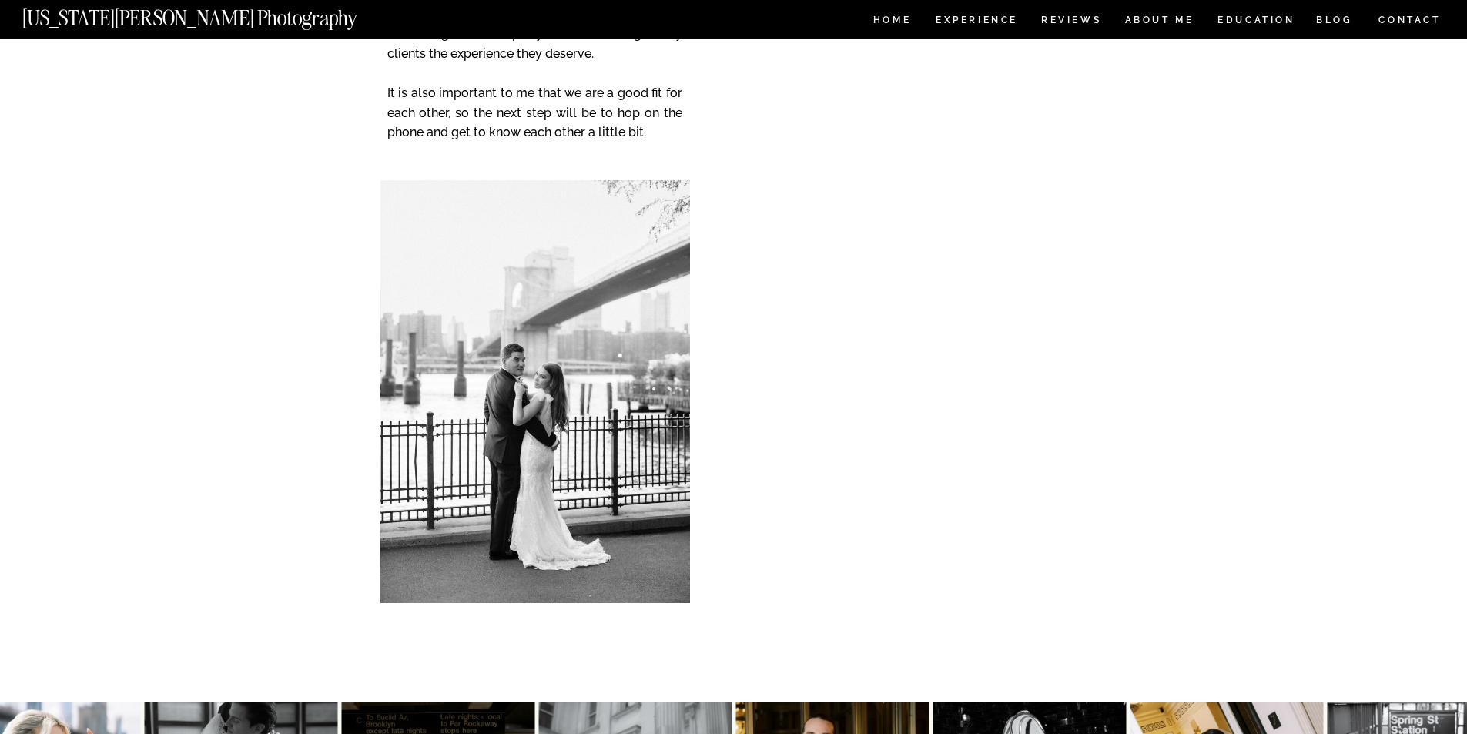
scroll to position [385, 0]
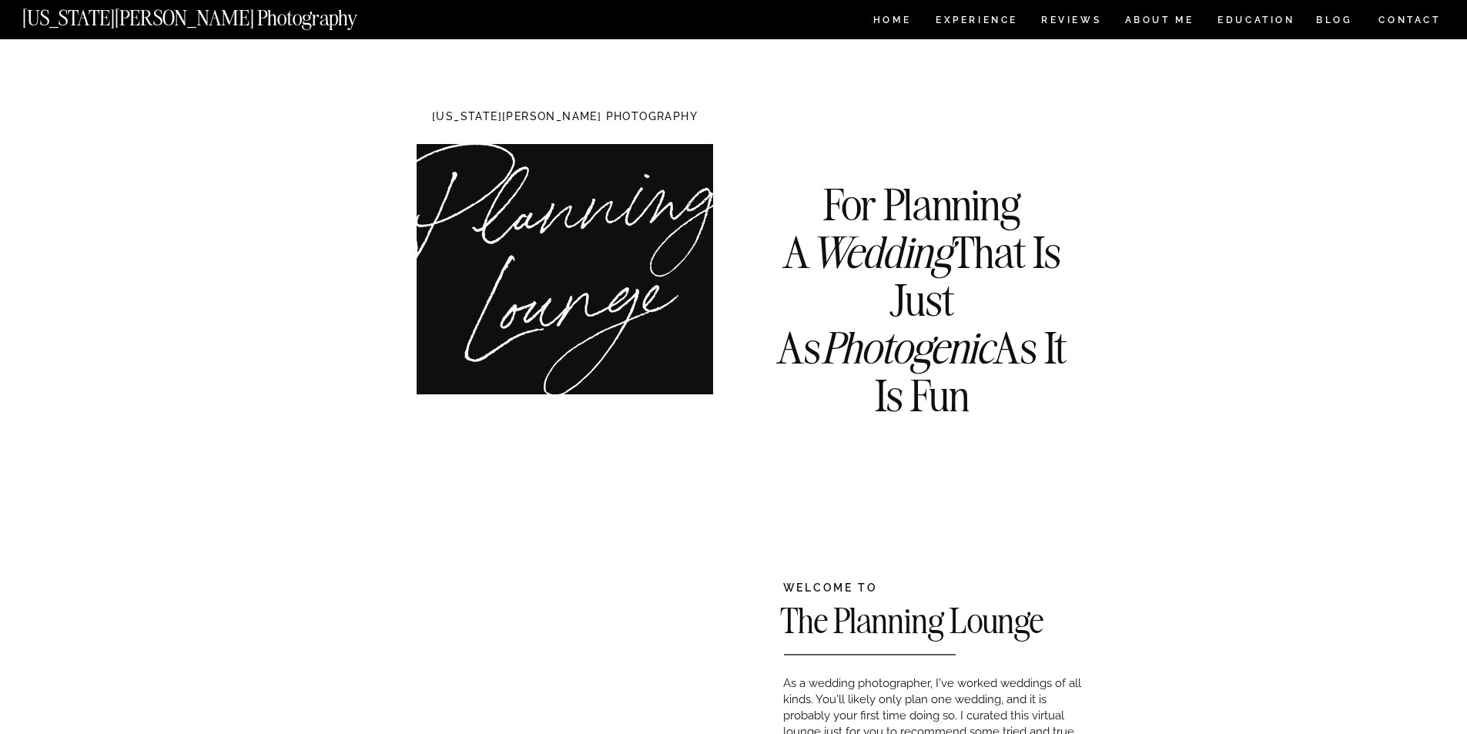
scroll to position [539, 0]
